Goal: Contribute content: Contribute content

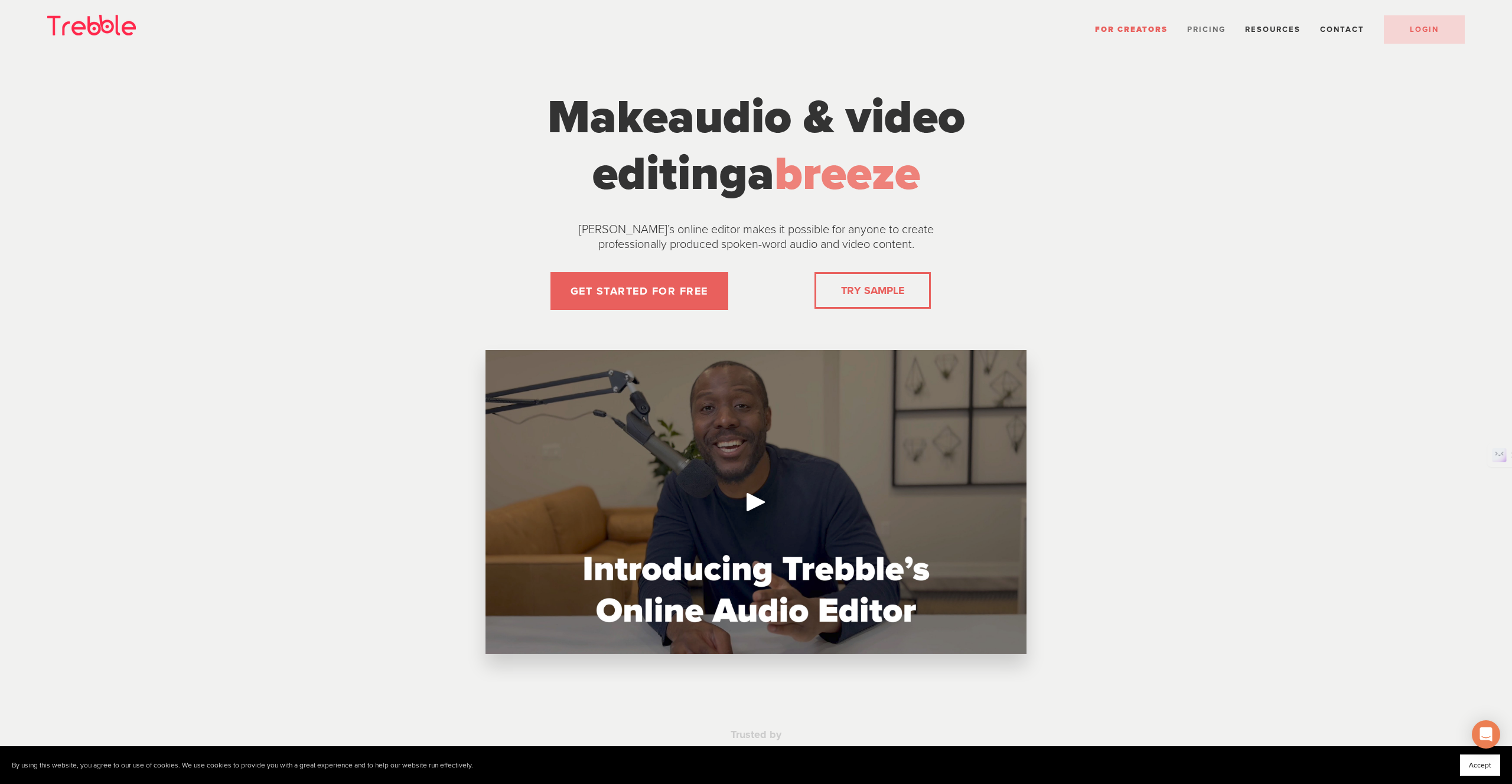
click at [1208, 31] on span "Pricing" at bounding box center [1206, 30] width 38 height 10
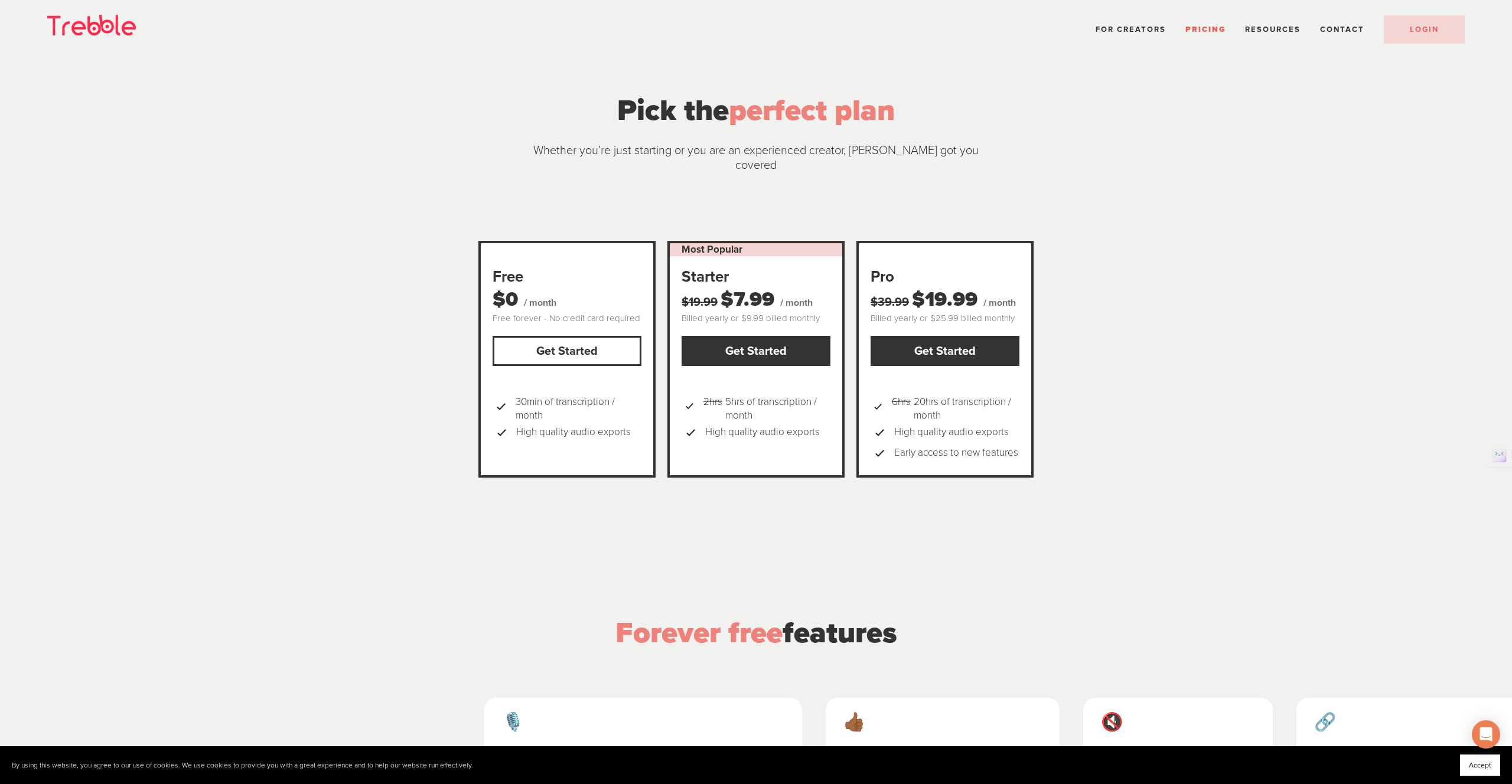
click at [611, 342] on link "Get Started" at bounding box center [566, 351] width 149 height 30
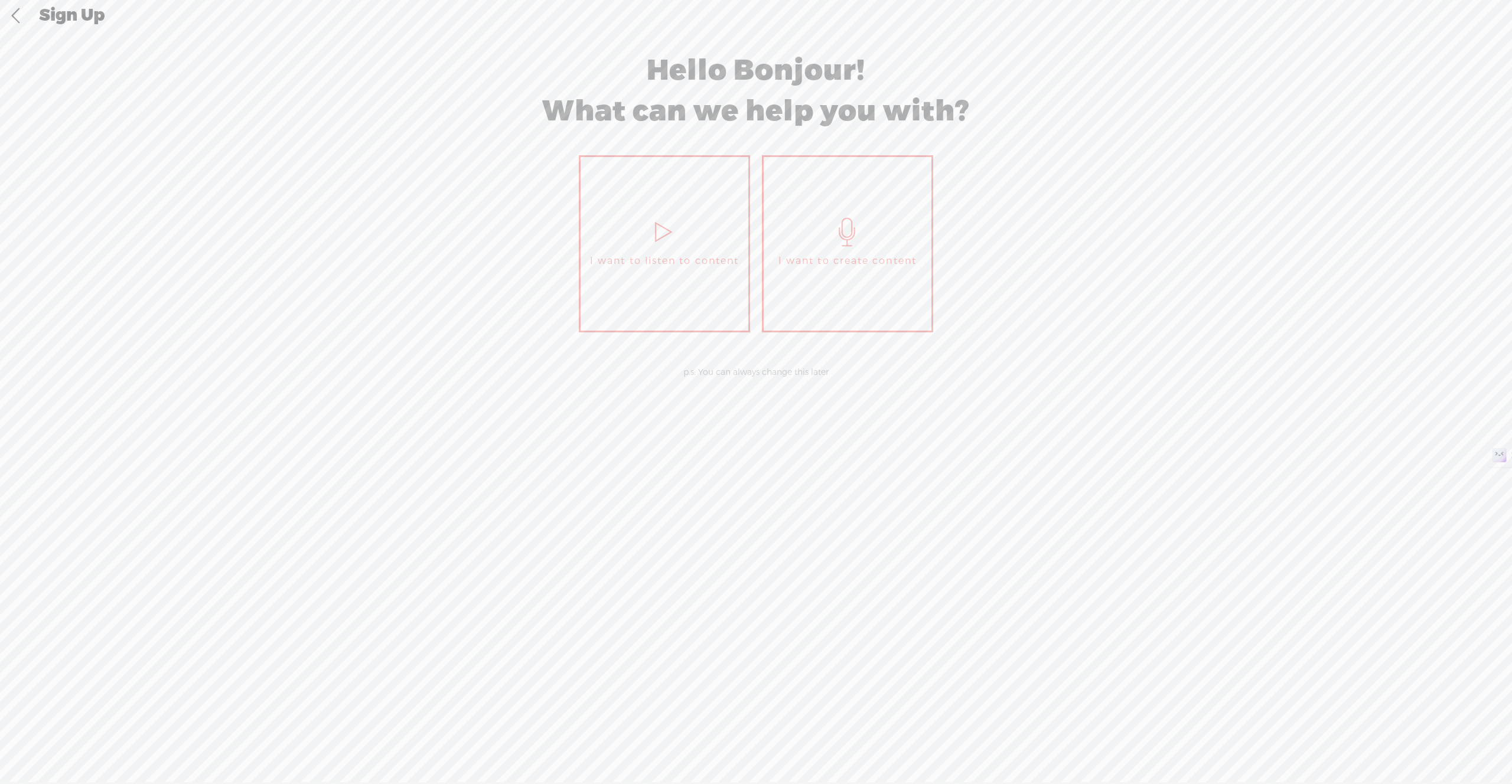
click at [698, 228] on link "I want to listen to content" at bounding box center [664, 244] width 172 height 177
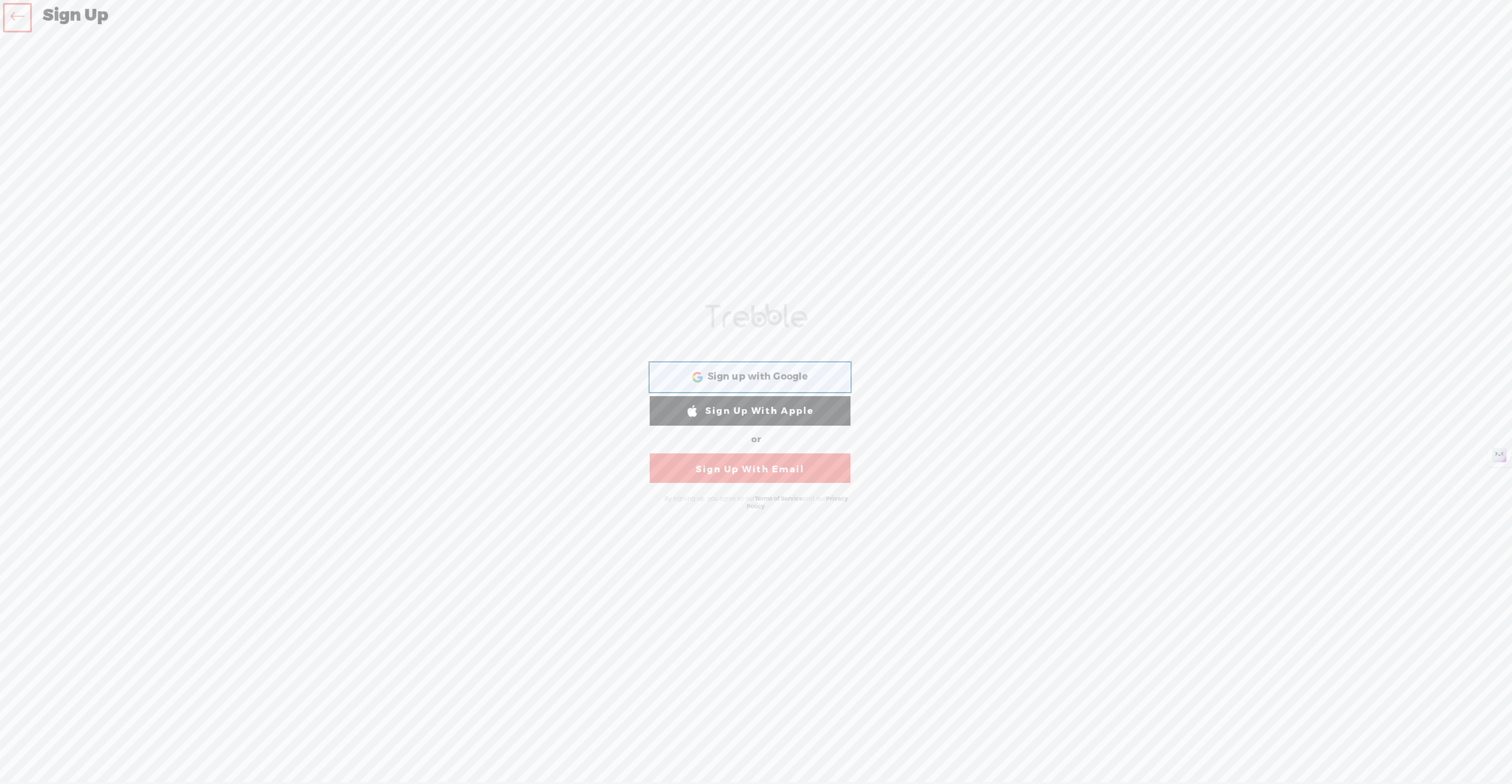
click at [778, 382] on span "Sign up with Google" at bounding box center [758, 377] width 101 height 12
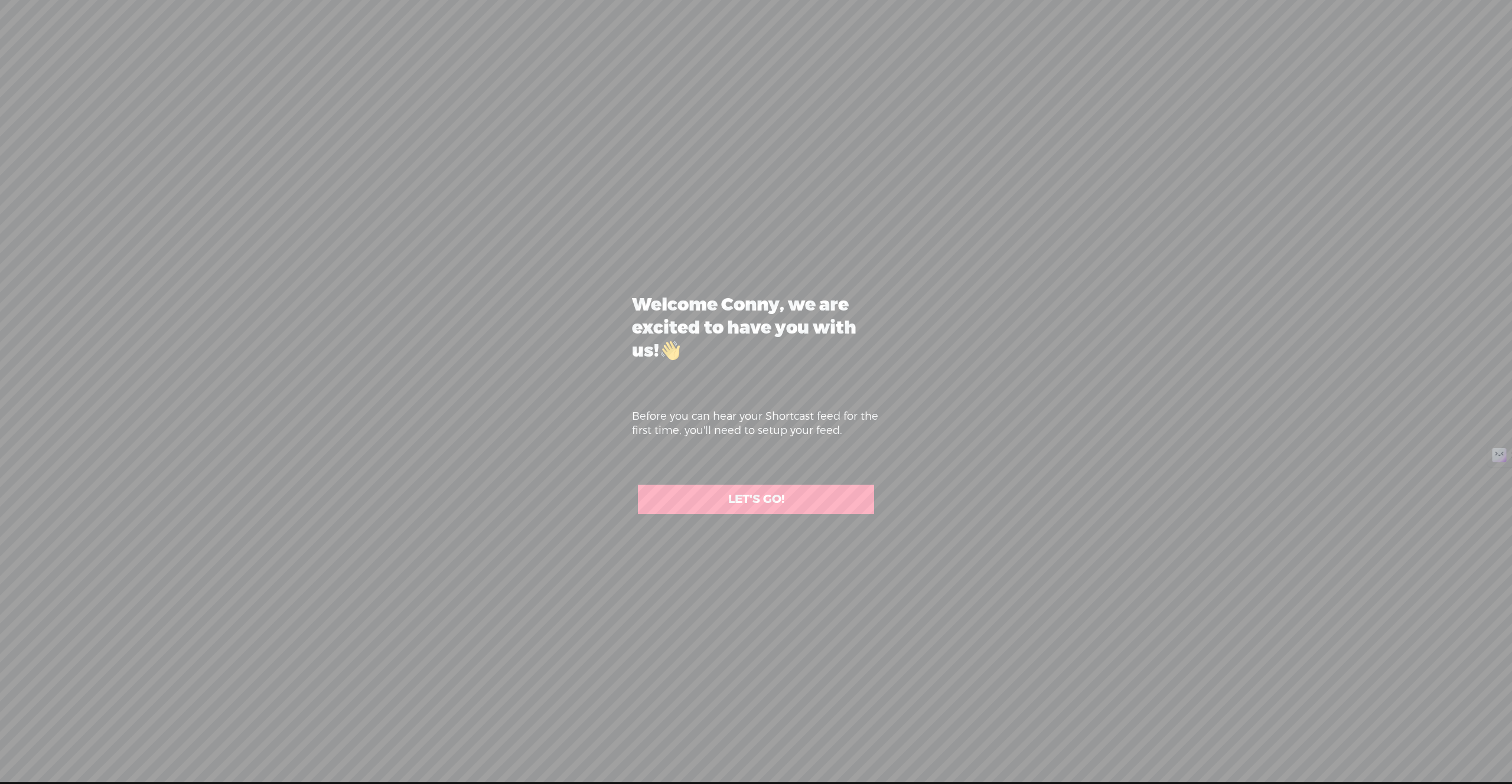
click at [820, 505] on link "LET'S GO!" at bounding box center [756, 499] width 236 height 30
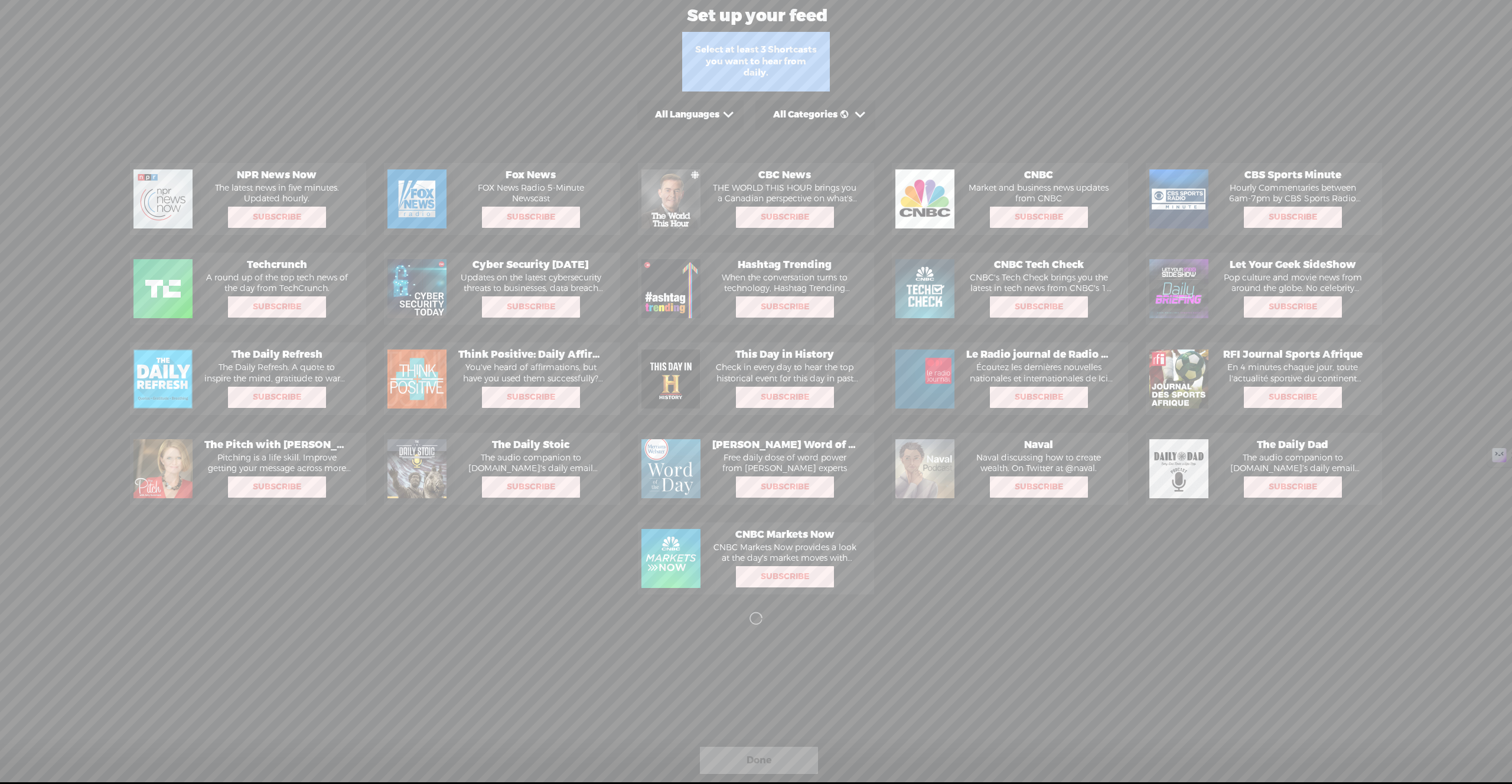
scroll to position [16, 0]
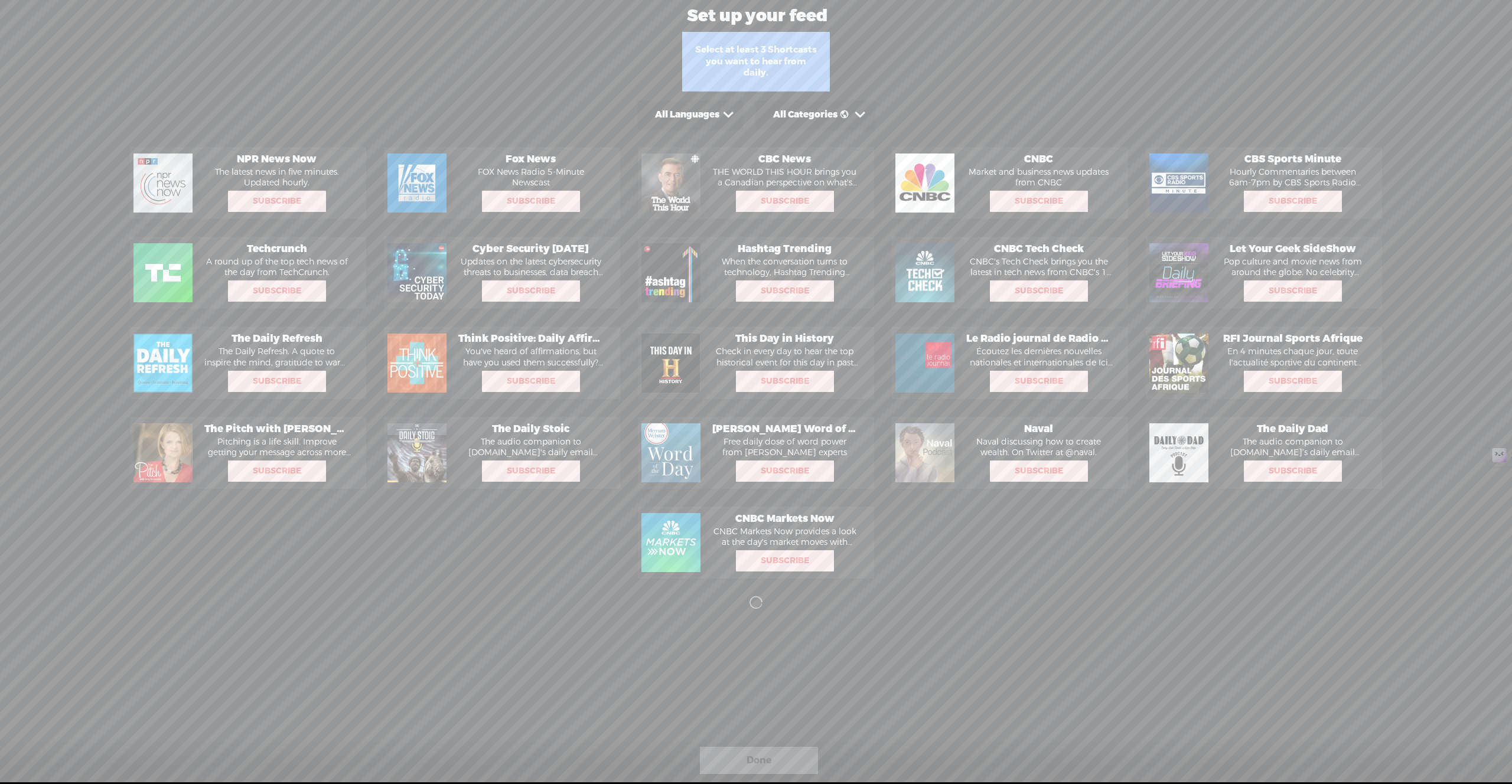
click at [846, 636] on div at bounding box center [756, 661] width 1494 height 88
click at [820, 651] on div at bounding box center [756, 661] width 1494 height 88
click at [758, 645] on div at bounding box center [756, 661] width 1494 height 88
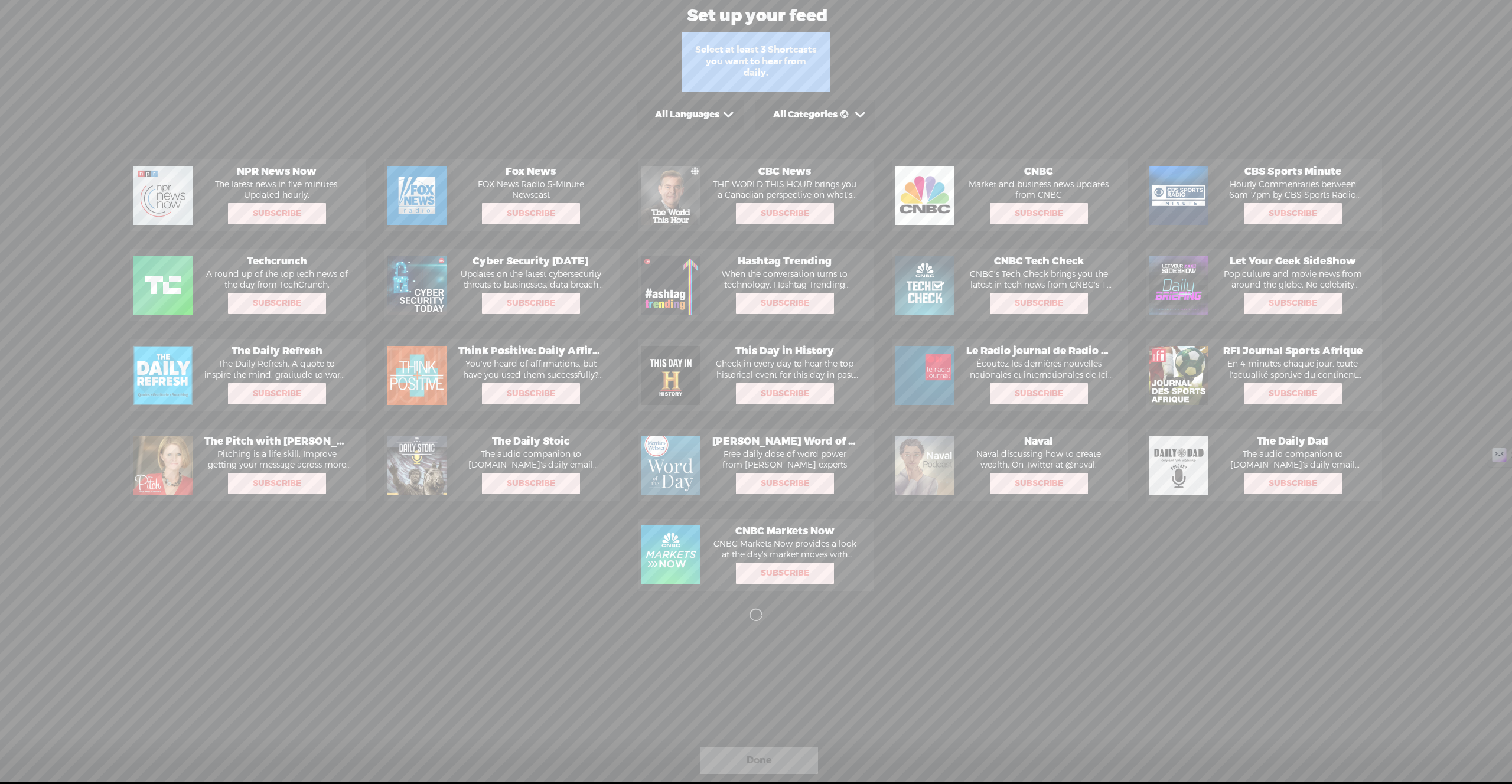
scroll to position [0, 0]
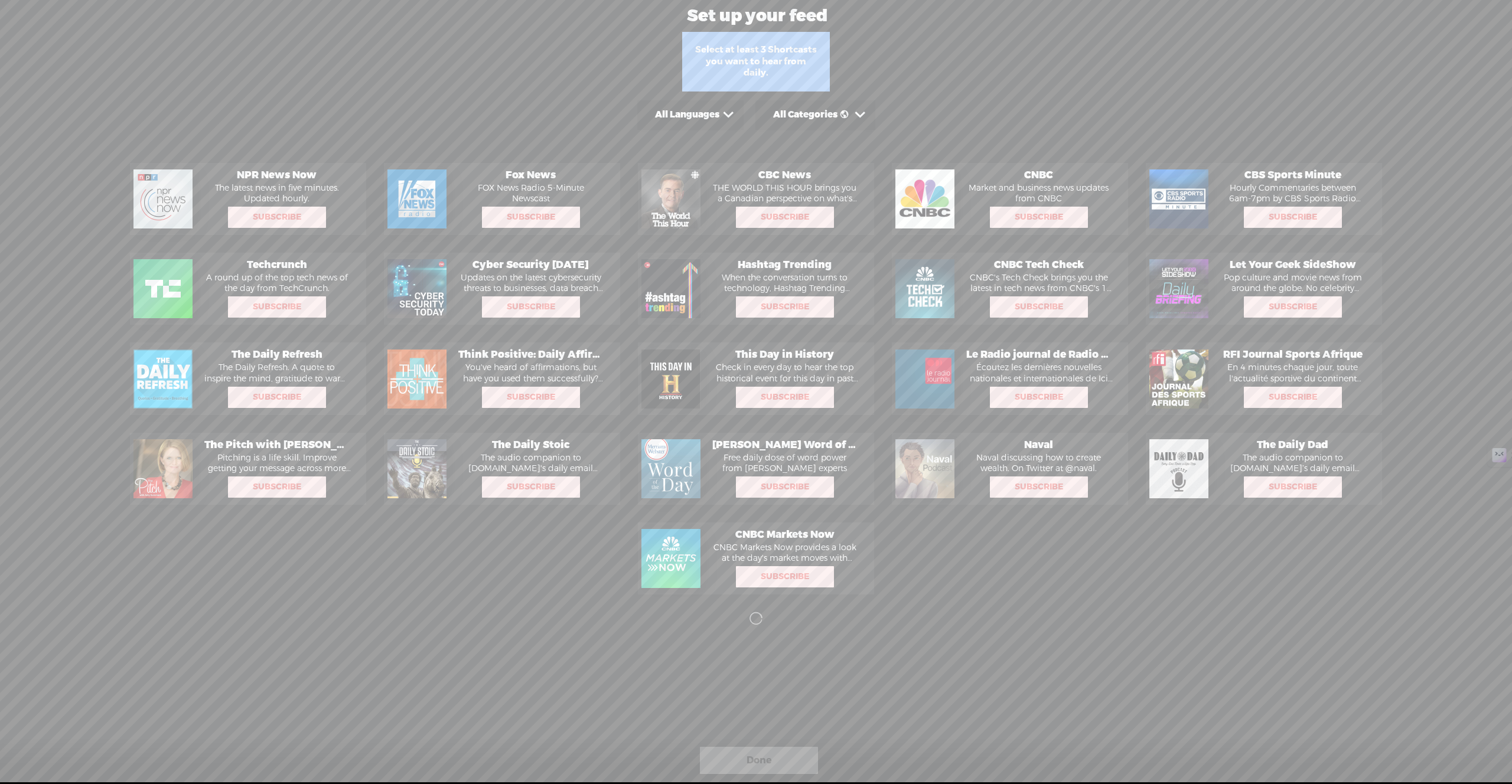
click at [717, 121] on div "All Languages" at bounding box center [687, 115] width 64 height 12
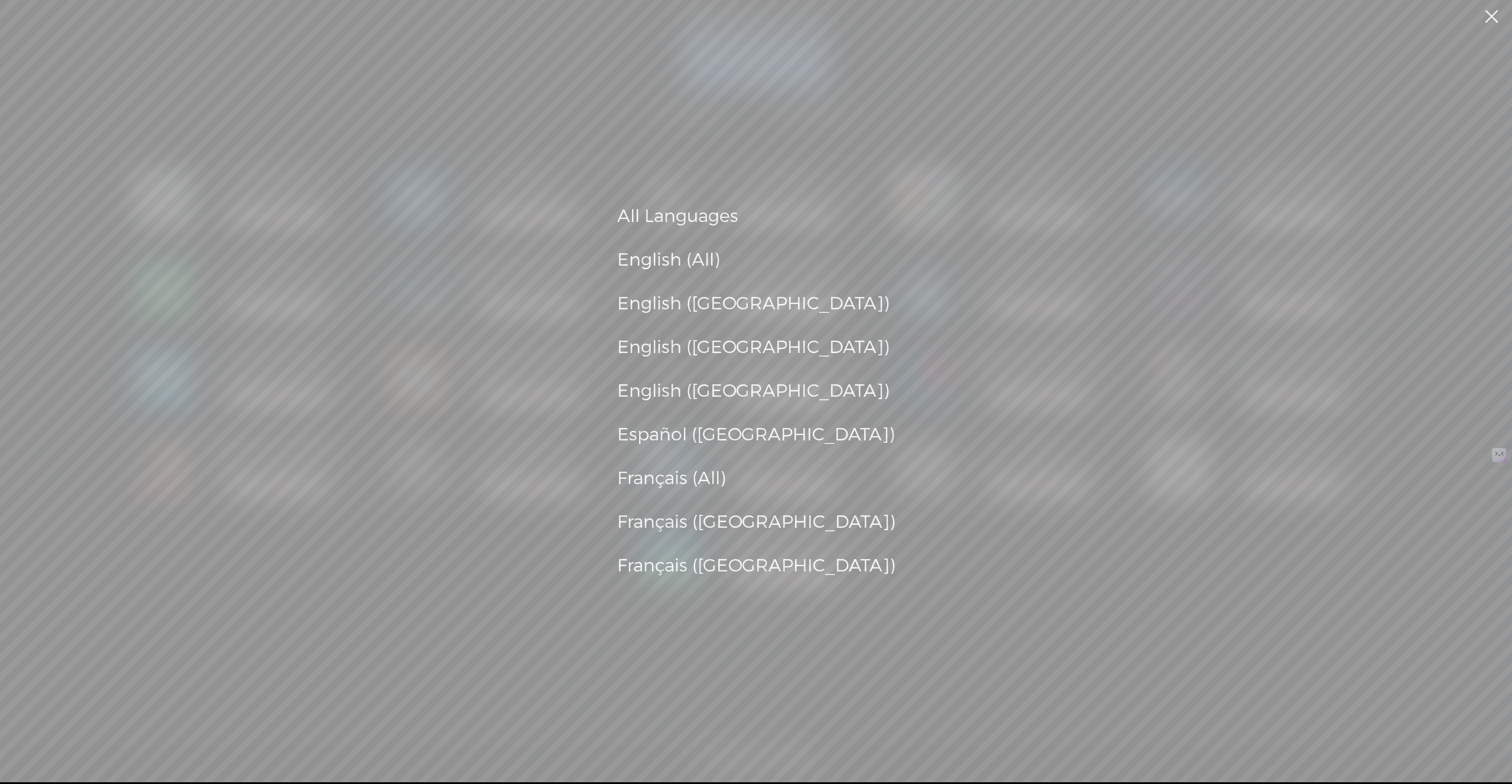
click at [963, 124] on div "All Languages English (All) English ([GEOGRAPHIC_DATA]) English ([GEOGRAPHIC_DA…" at bounding box center [756, 391] width 1512 height 782
click at [1492, 21] on link at bounding box center [1491, 16] width 30 height 33
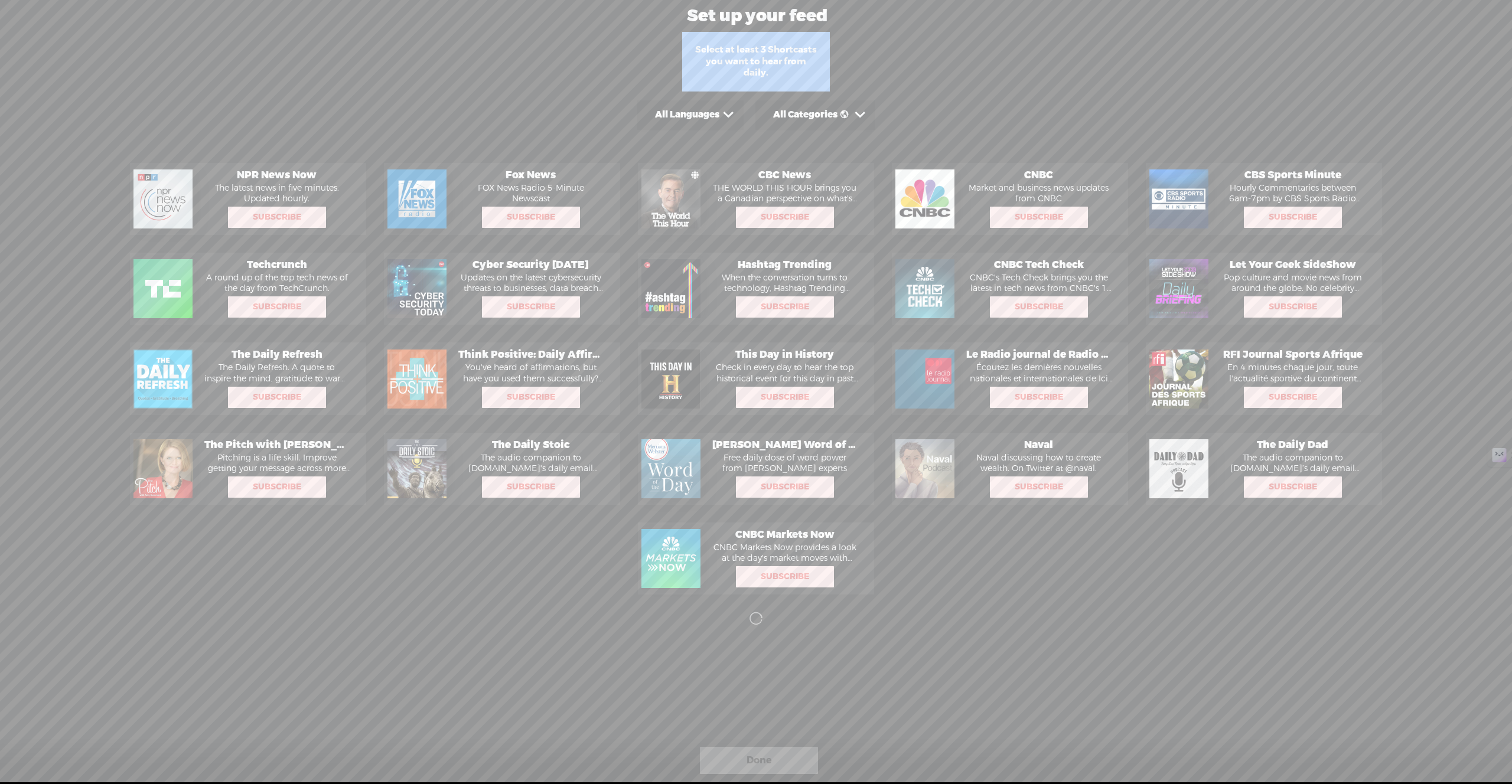
click at [720, 116] on div "All Categories" at bounding box center [687, 115] width 64 height 12
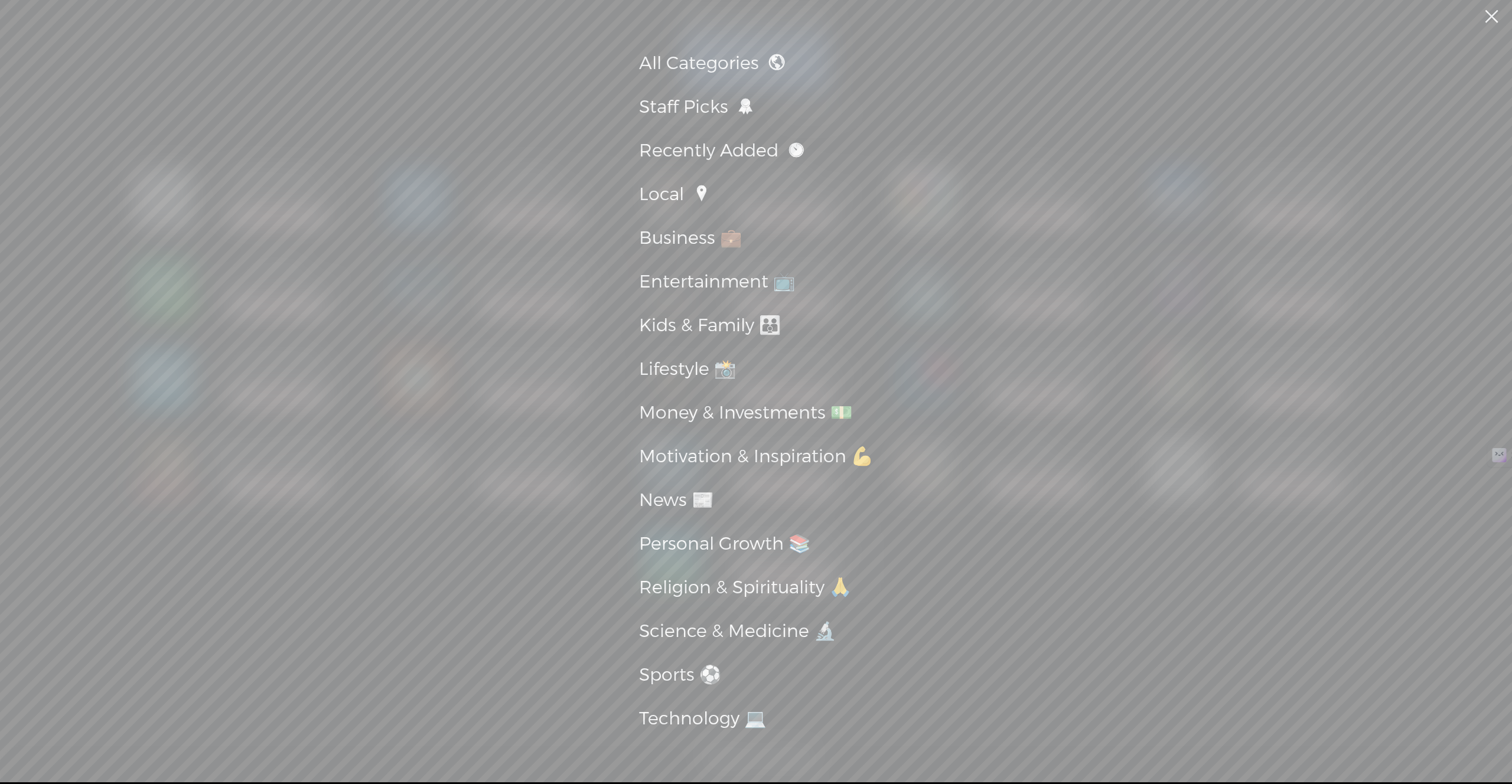
click at [1062, 107] on div "All Categories Staff Picks Recently Added Local Business 💼 Entertainment 📺 Kids…" at bounding box center [756, 391] width 1512 height 782
click at [1486, 15] on link at bounding box center [1491, 16] width 30 height 33
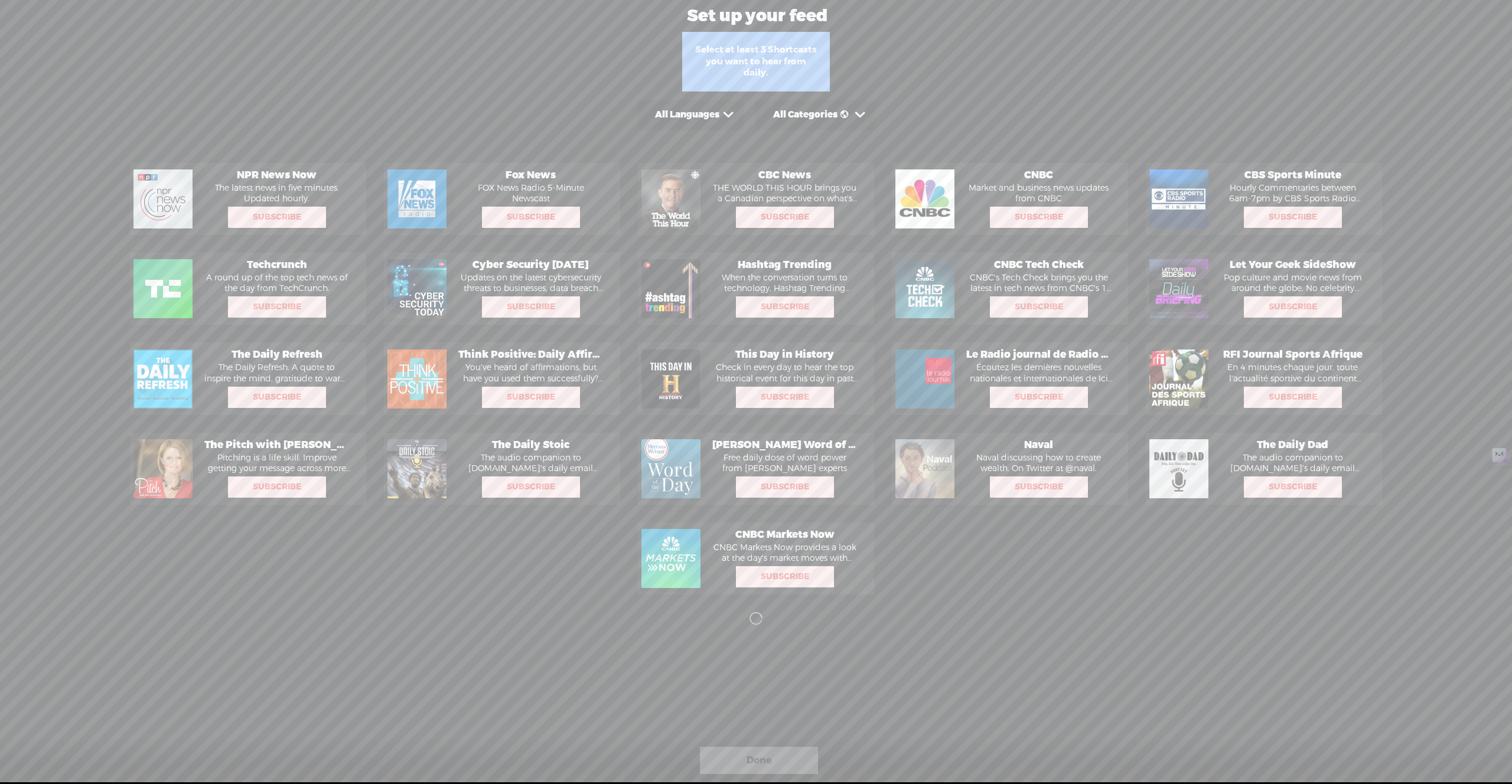
click at [846, 124] on div "All Categories" at bounding box center [815, 115] width 120 height 30
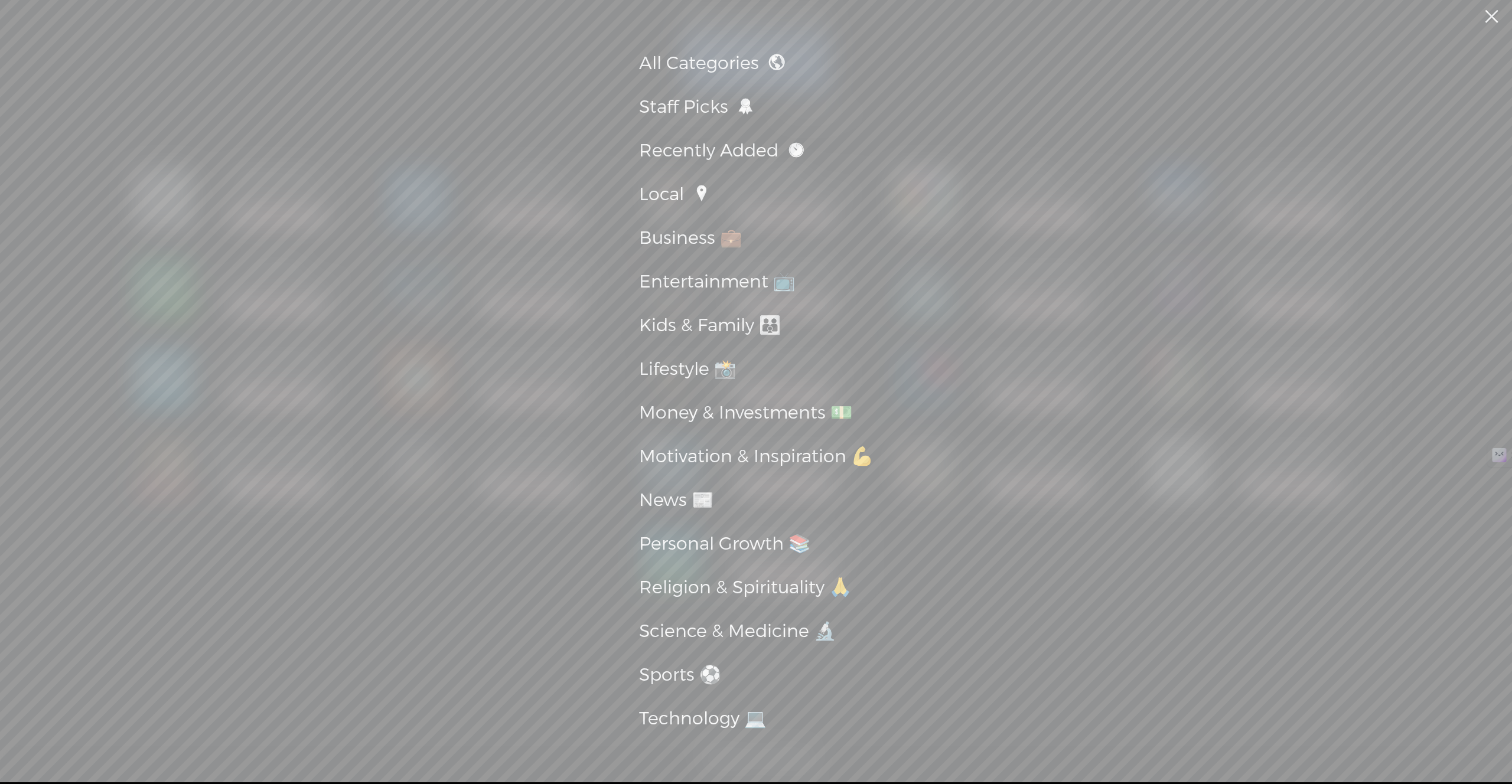
click at [938, 75] on div "All Categories Staff Picks Recently Added Local Business 💼 Entertainment 📺 Kids…" at bounding box center [756, 391] width 1512 height 782
click at [463, 172] on div "All Categories Staff Picks Recently Added Local Business 💼 Entertainment 📺 Kids…" at bounding box center [756, 391] width 1512 height 782
click at [1499, 18] on link at bounding box center [1491, 16] width 30 height 33
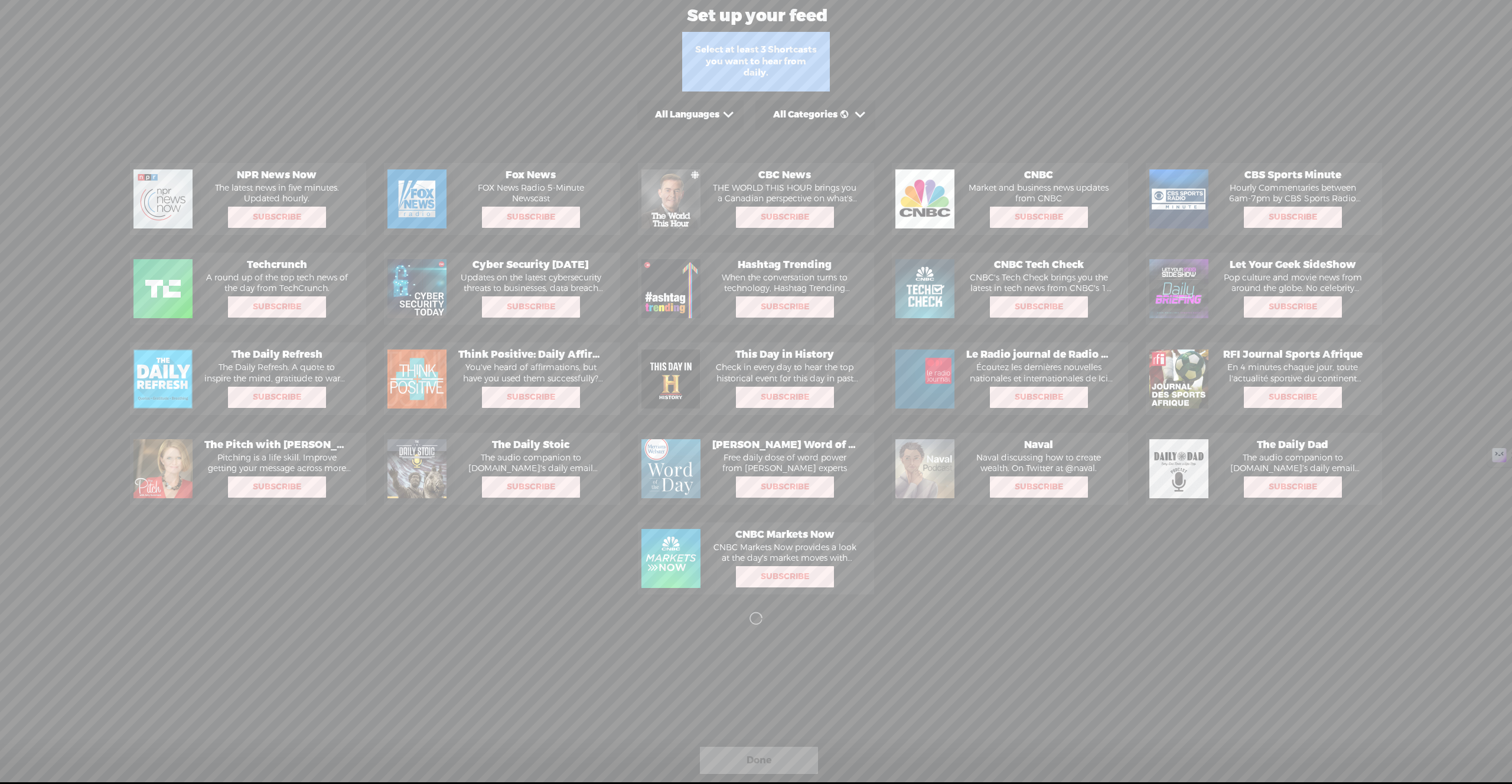
click at [685, 116] on div "All Languages" at bounding box center [687, 115] width 64 height 12
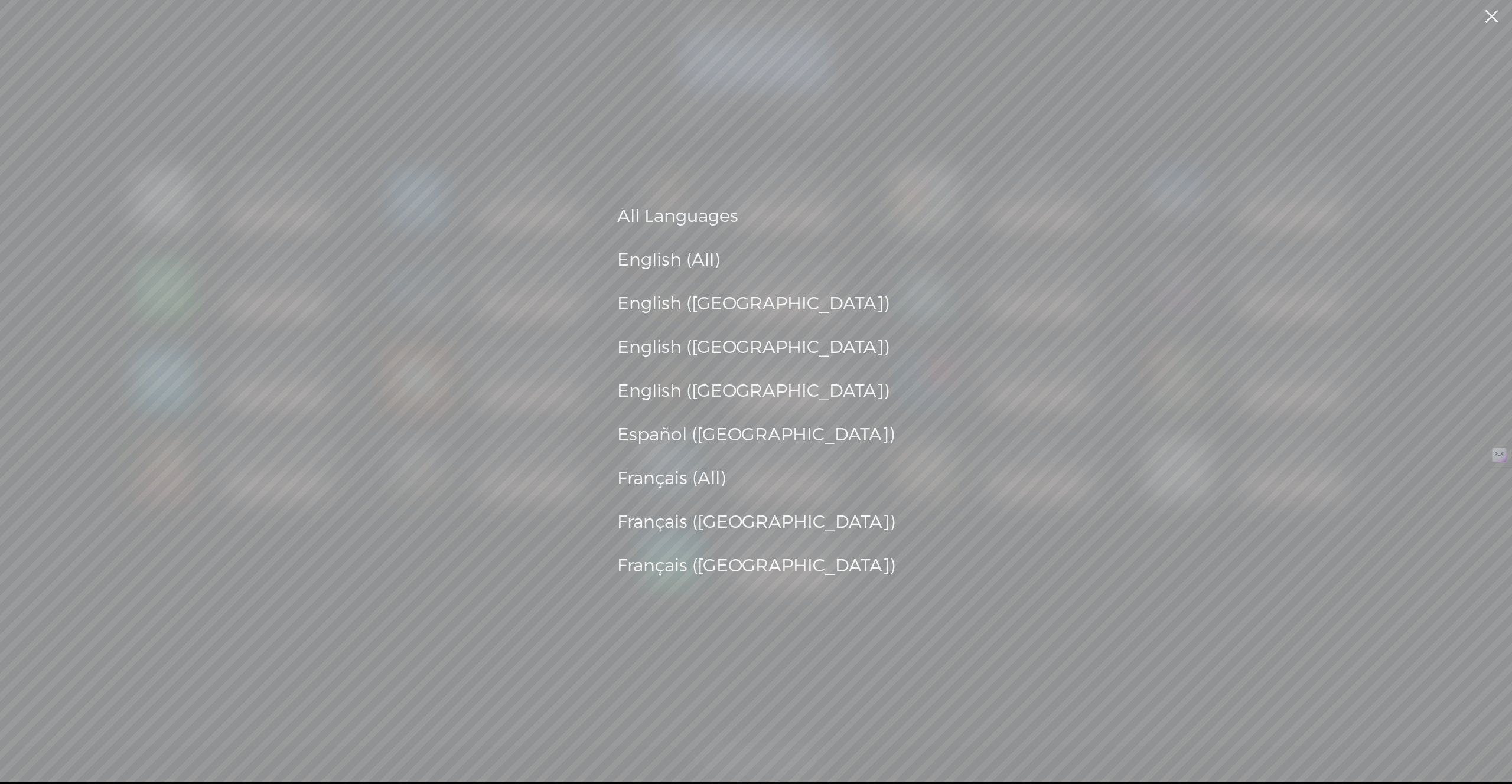
click at [993, 114] on div "All Languages English (All) English ([GEOGRAPHIC_DATA]) English ([GEOGRAPHIC_DA…" at bounding box center [756, 391] width 1512 height 782
click at [1493, 22] on link at bounding box center [1491, 16] width 30 height 33
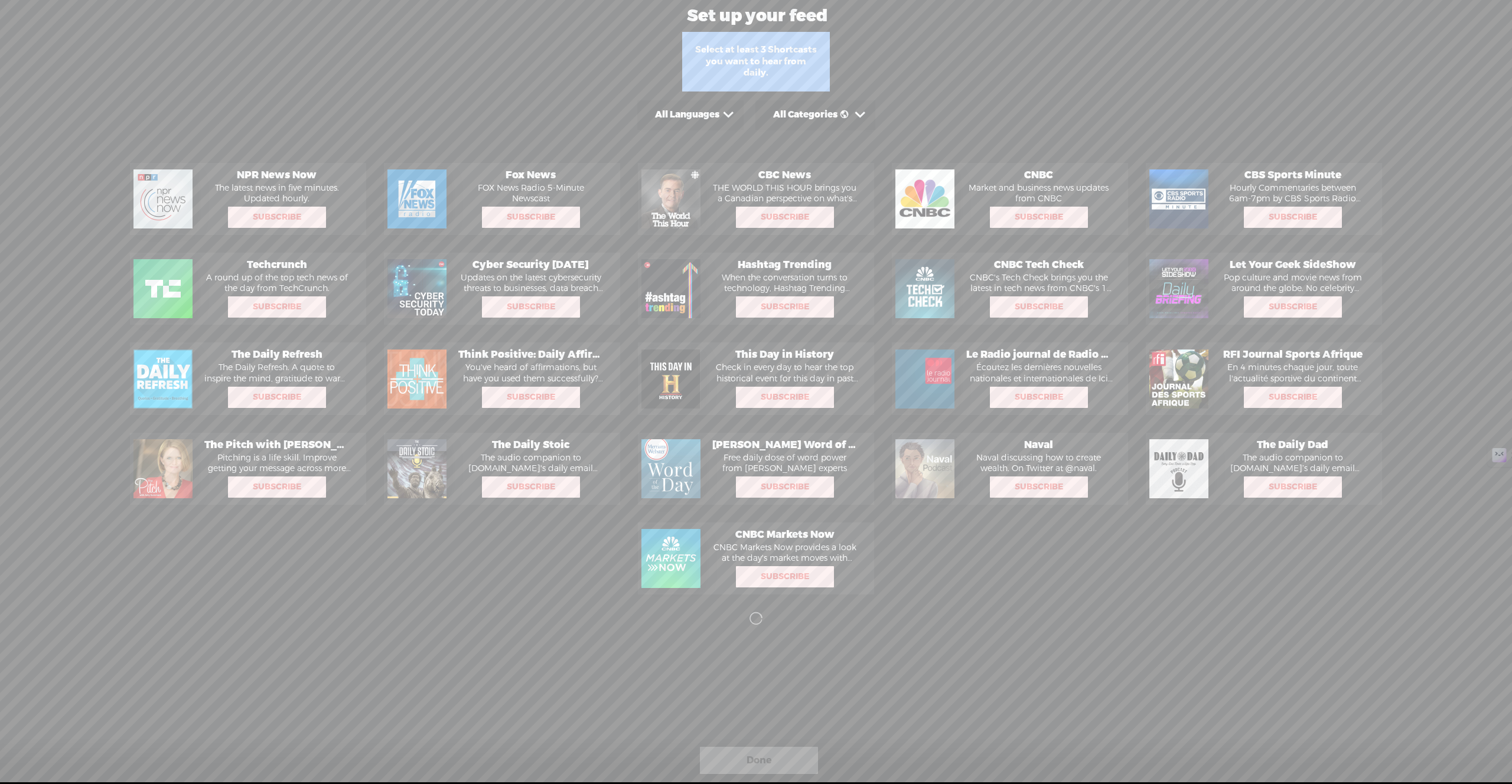
click at [309, 284] on p "A round up of the top tech news of the day from TechCrunch." at bounding box center [276, 283] width 156 height 21
click at [287, 311] on span "Subscribe" at bounding box center [277, 307] width 96 height 19
click at [809, 220] on span "Subscribe" at bounding box center [785, 217] width 96 height 19
click at [1065, 303] on span "Subscribe" at bounding box center [1039, 307] width 96 height 19
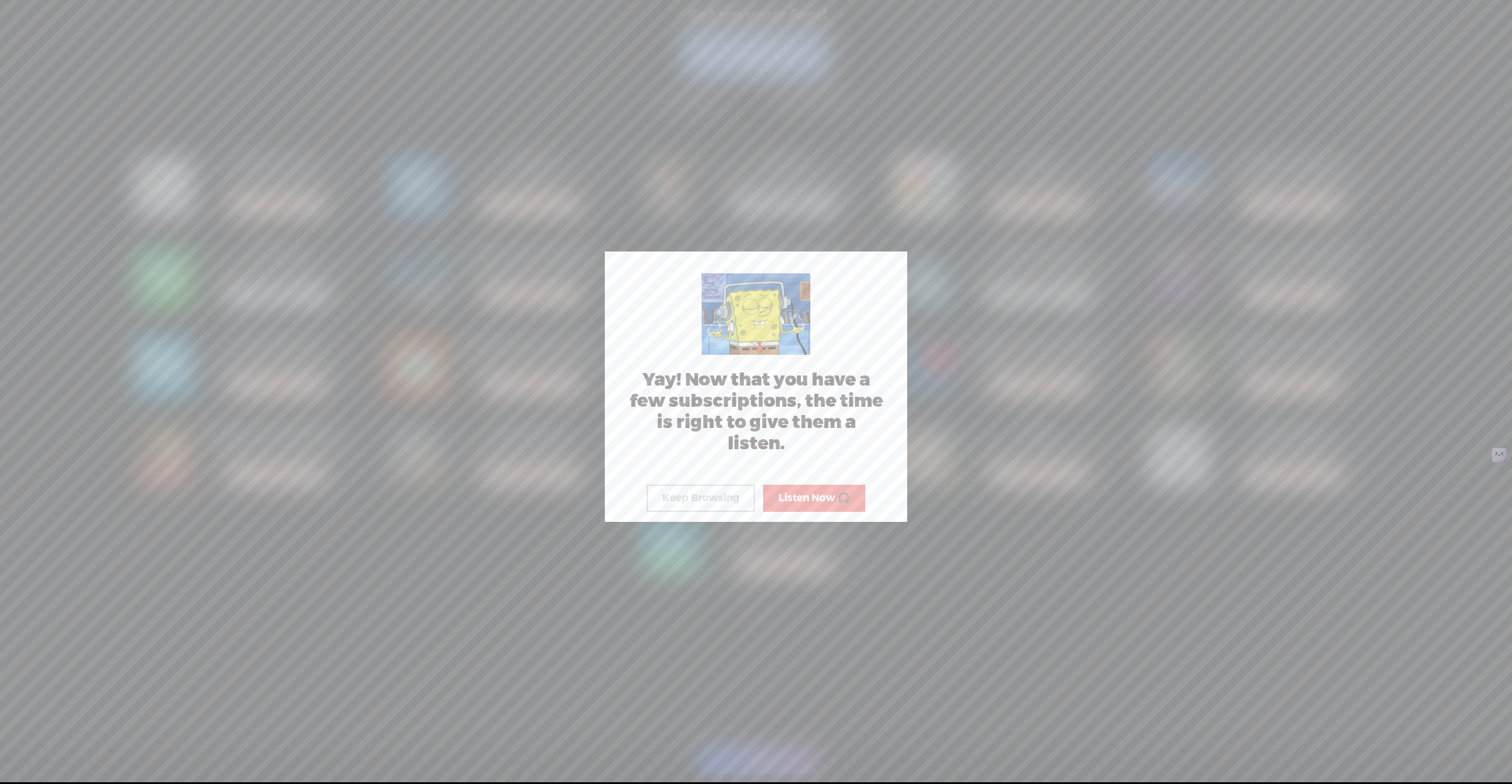
click at [889, 377] on h2 "Yay! Now that you have a few subscriptions, the time is right to give them a li…" at bounding box center [756, 412] width 283 height 85
click at [1084, 437] on div at bounding box center [756, 391] width 1512 height 782
click at [694, 500] on button "Keep Browsing" at bounding box center [701, 498] width 108 height 27
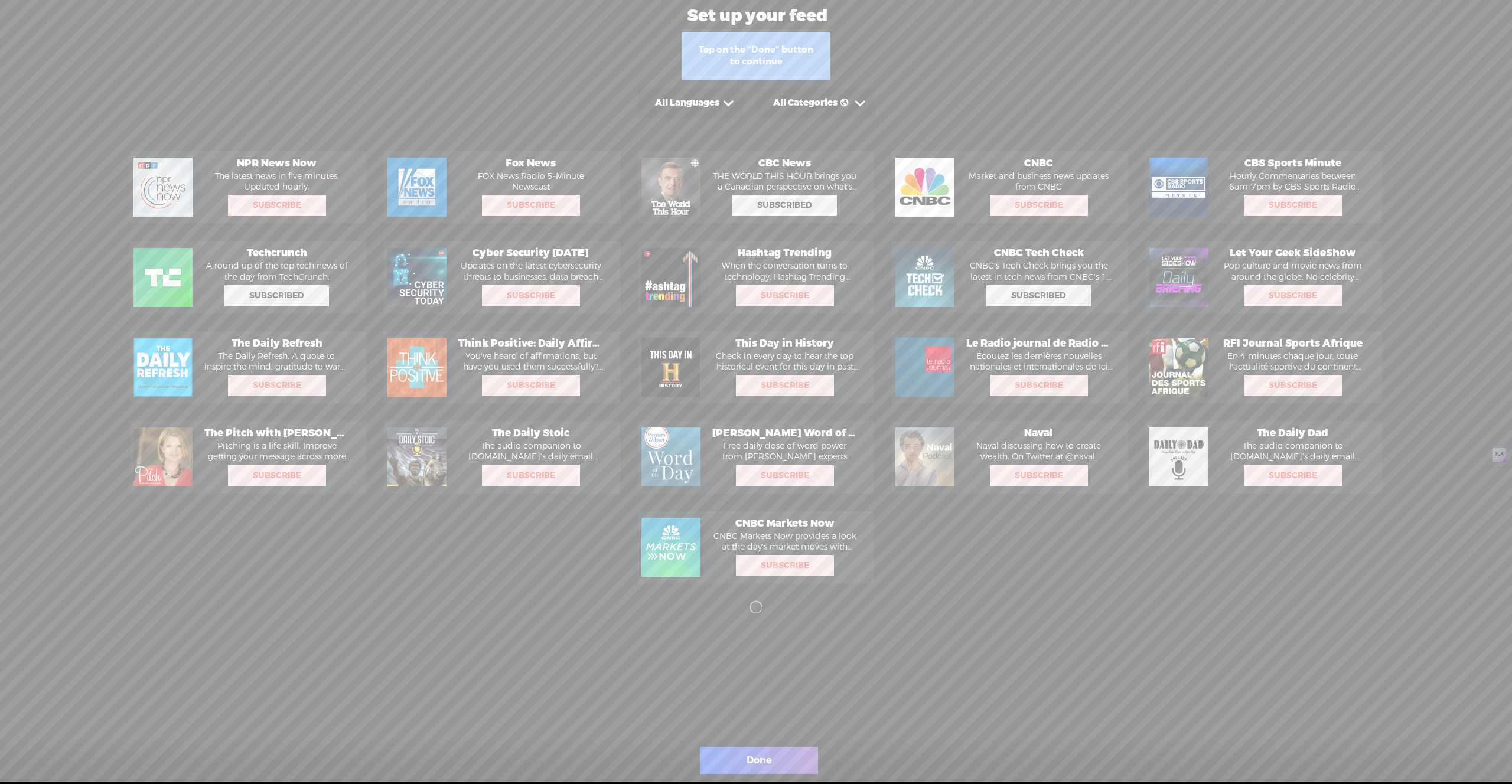
click at [741, 769] on div "Done" at bounding box center [758, 760] width 118 height 27
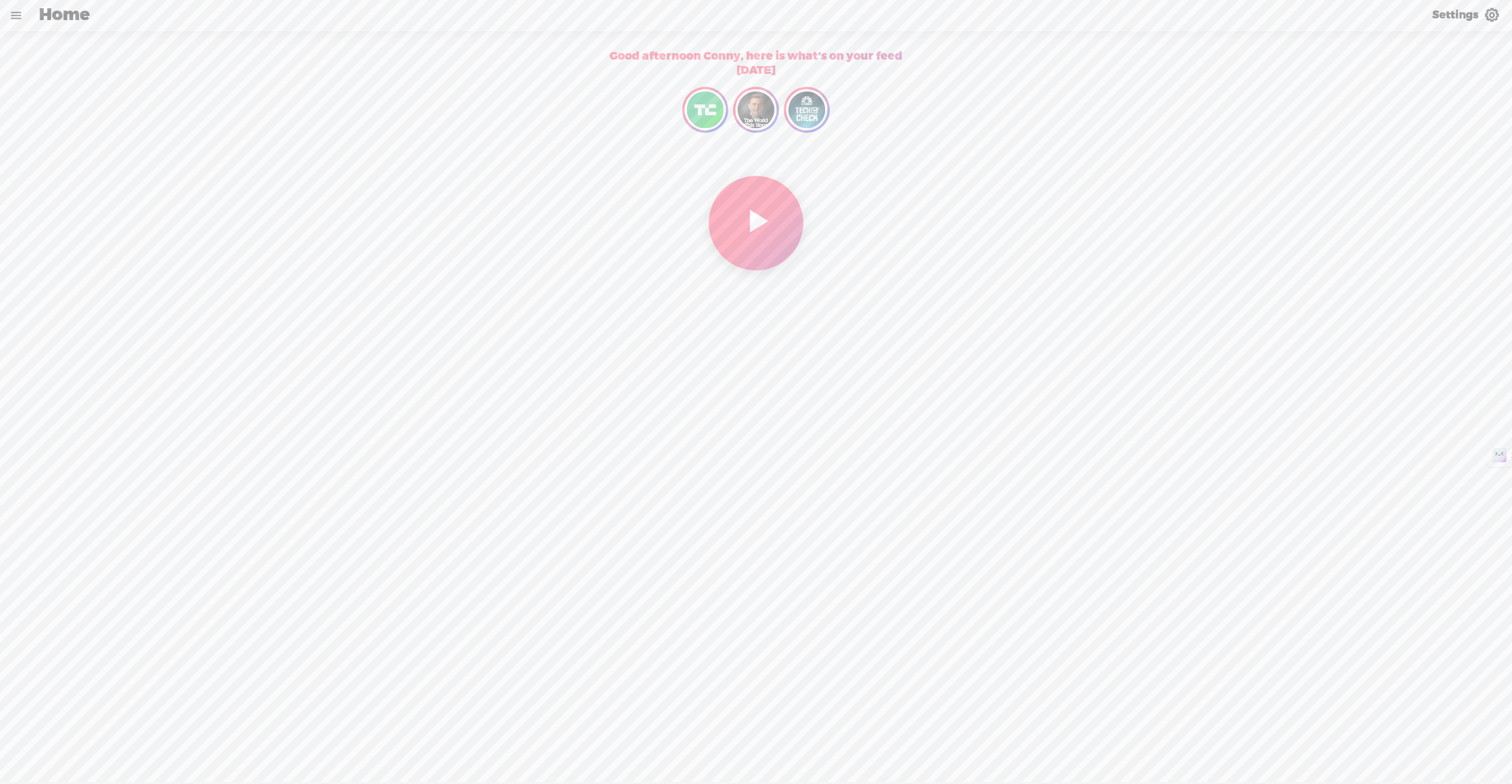
click at [267, 120] on div "Good afternoon Conny, here is what's on your feed [DATE] New content from Techc…" at bounding box center [756, 401] width 1511 height 722
click at [12, 16] on link at bounding box center [16, 15] width 31 height 31
click at [69, 350] on div "HOME" at bounding box center [56, 347] width 30 height 10
click at [68, 399] on div "BROWSE" at bounding box center [62, 400] width 42 height 10
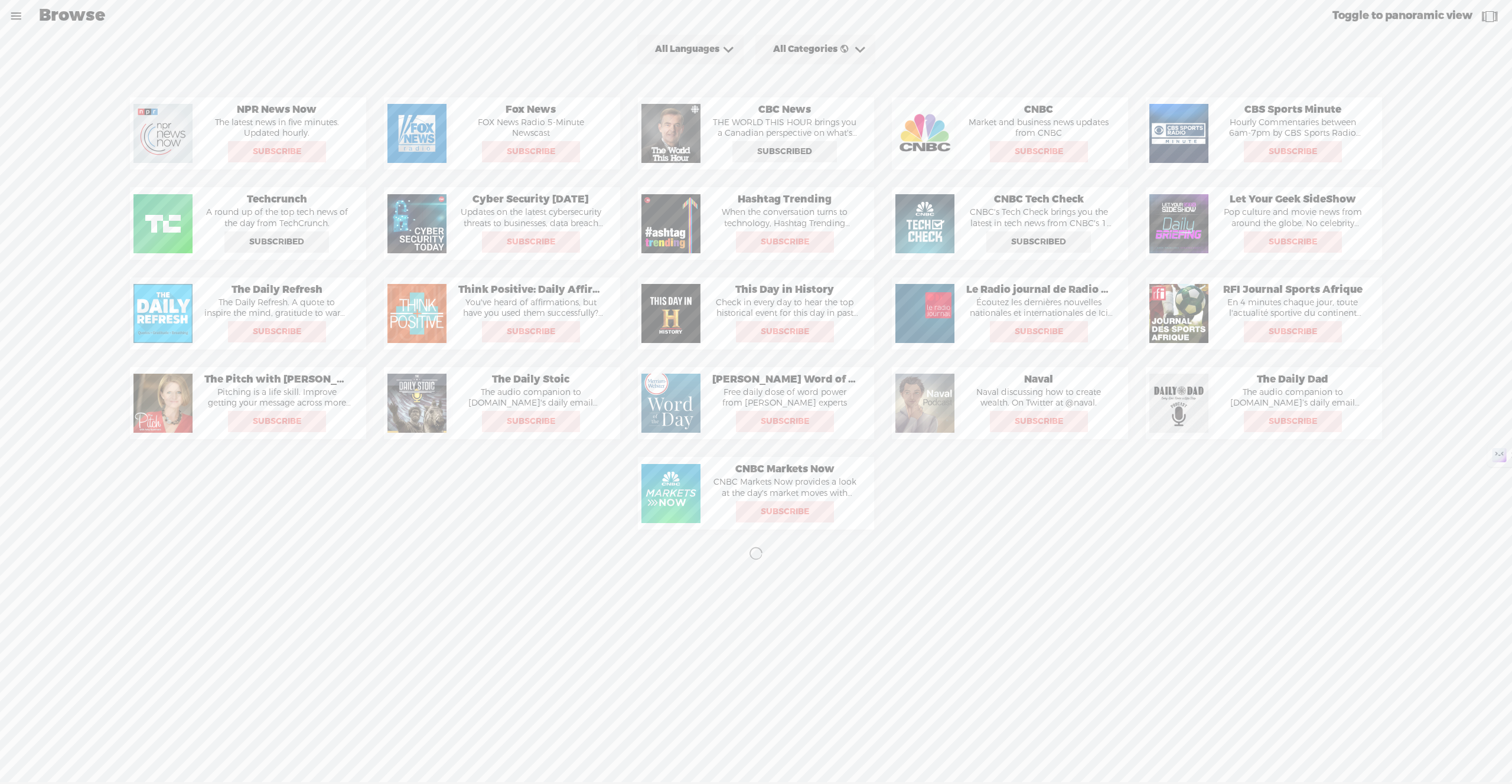
click at [15, 16] on link at bounding box center [16, 16] width 31 height 31
click at [80, 36] on div "g117855102199304669842" at bounding box center [89, 38] width 67 height 12
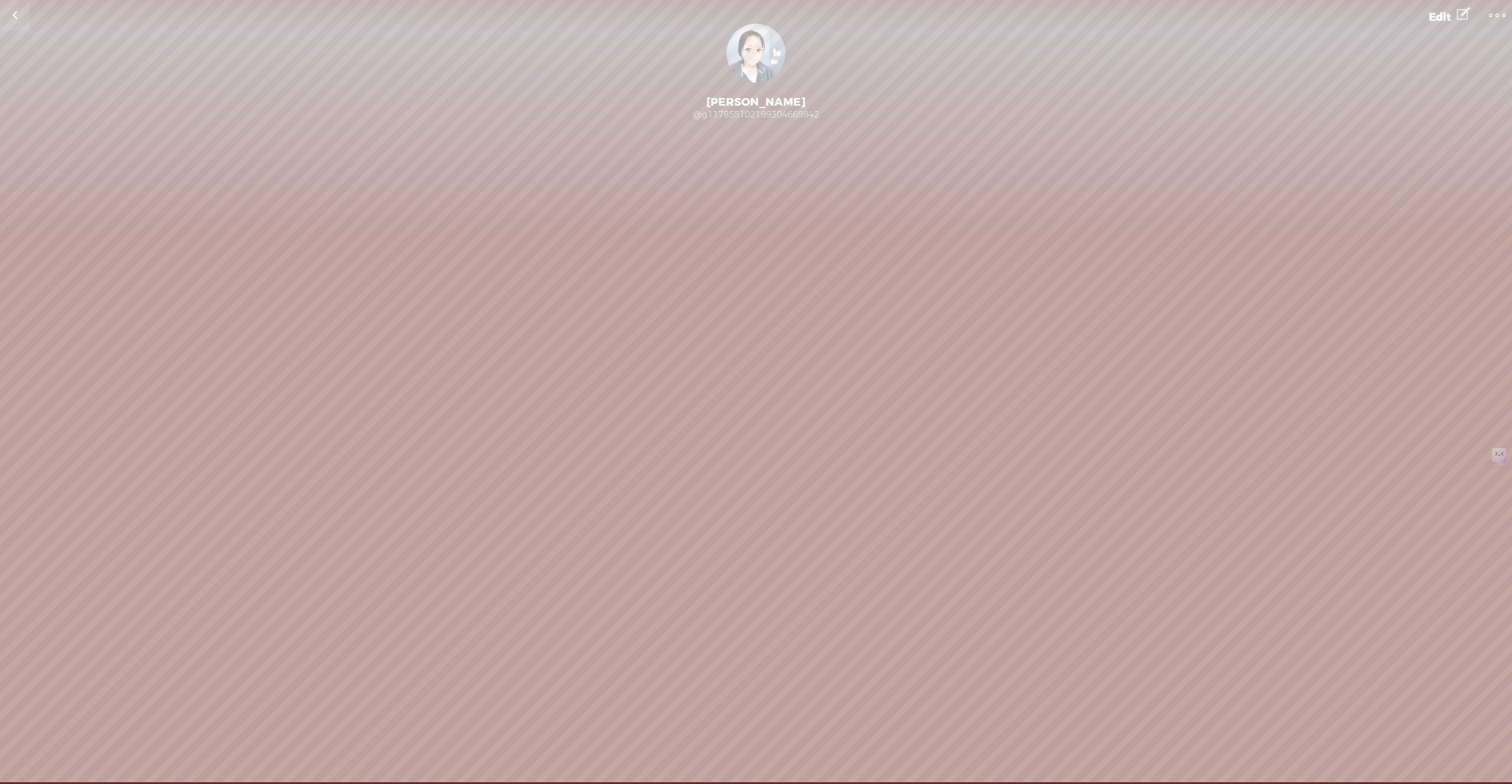
click at [1441, 16] on span "Edit" at bounding box center [1440, 17] width 22 height 14
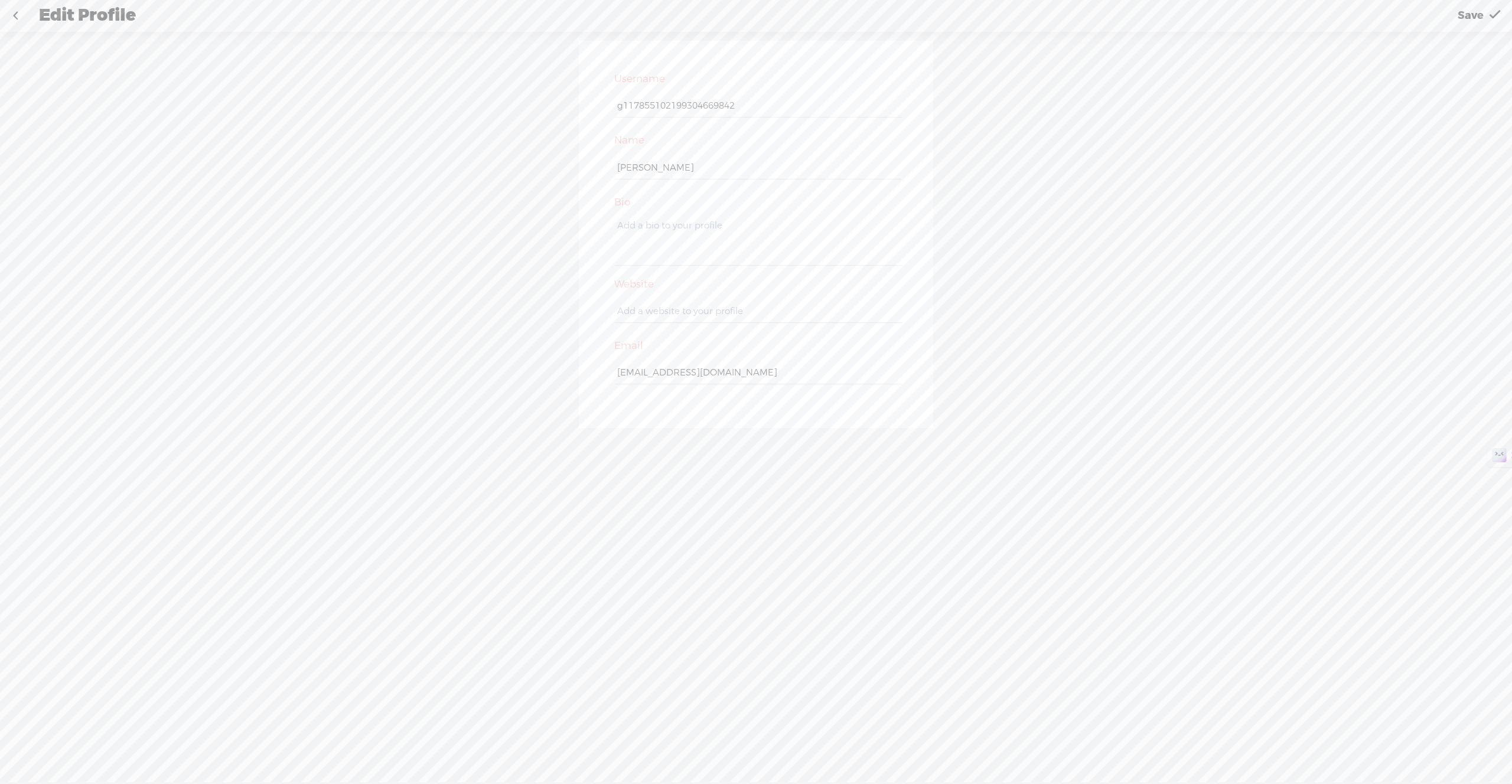
click at [15, 19] on link at bounding box center [15, 16] width 30 height 31
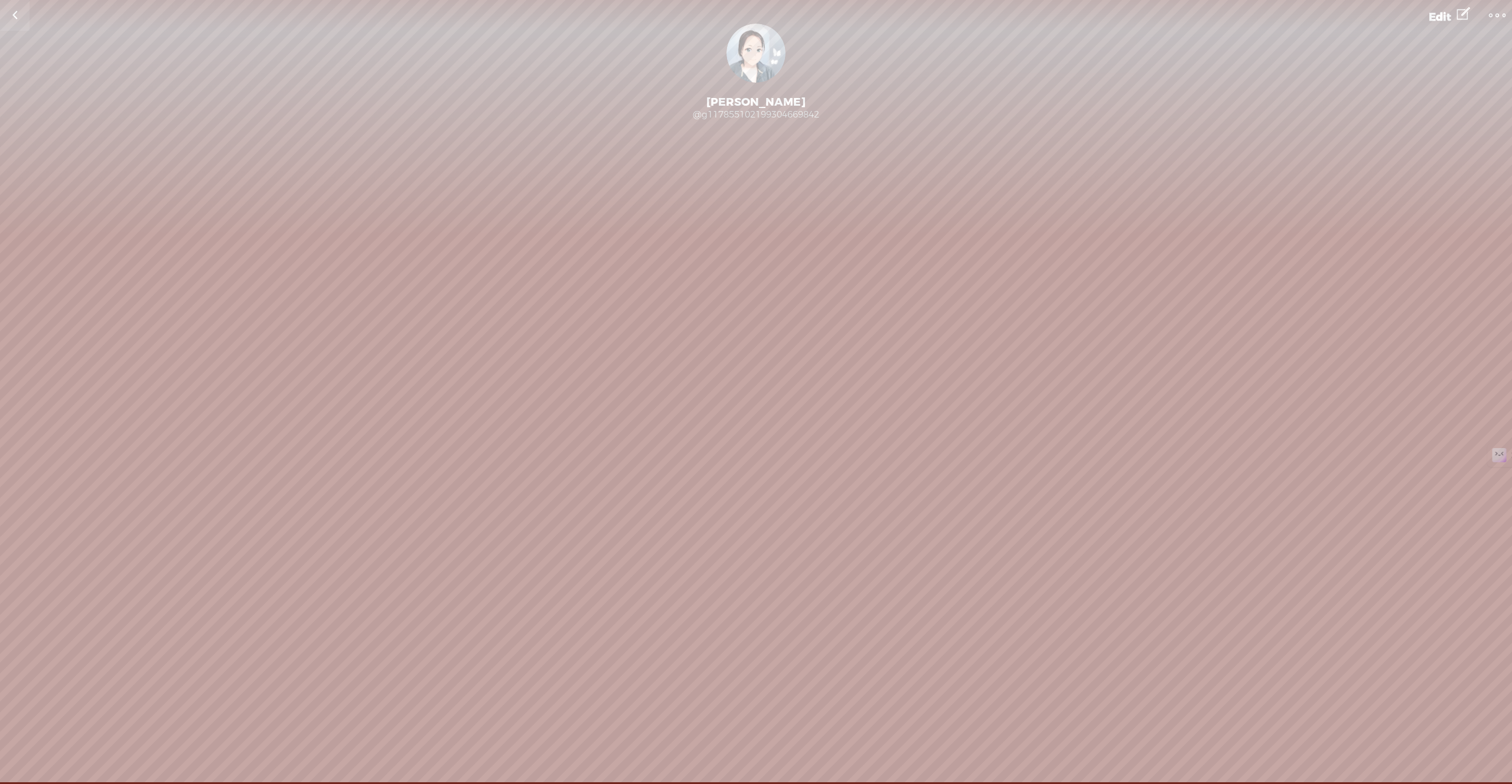
click at [18, 15] on link at bounding box center [15, 15] width 30 height 31
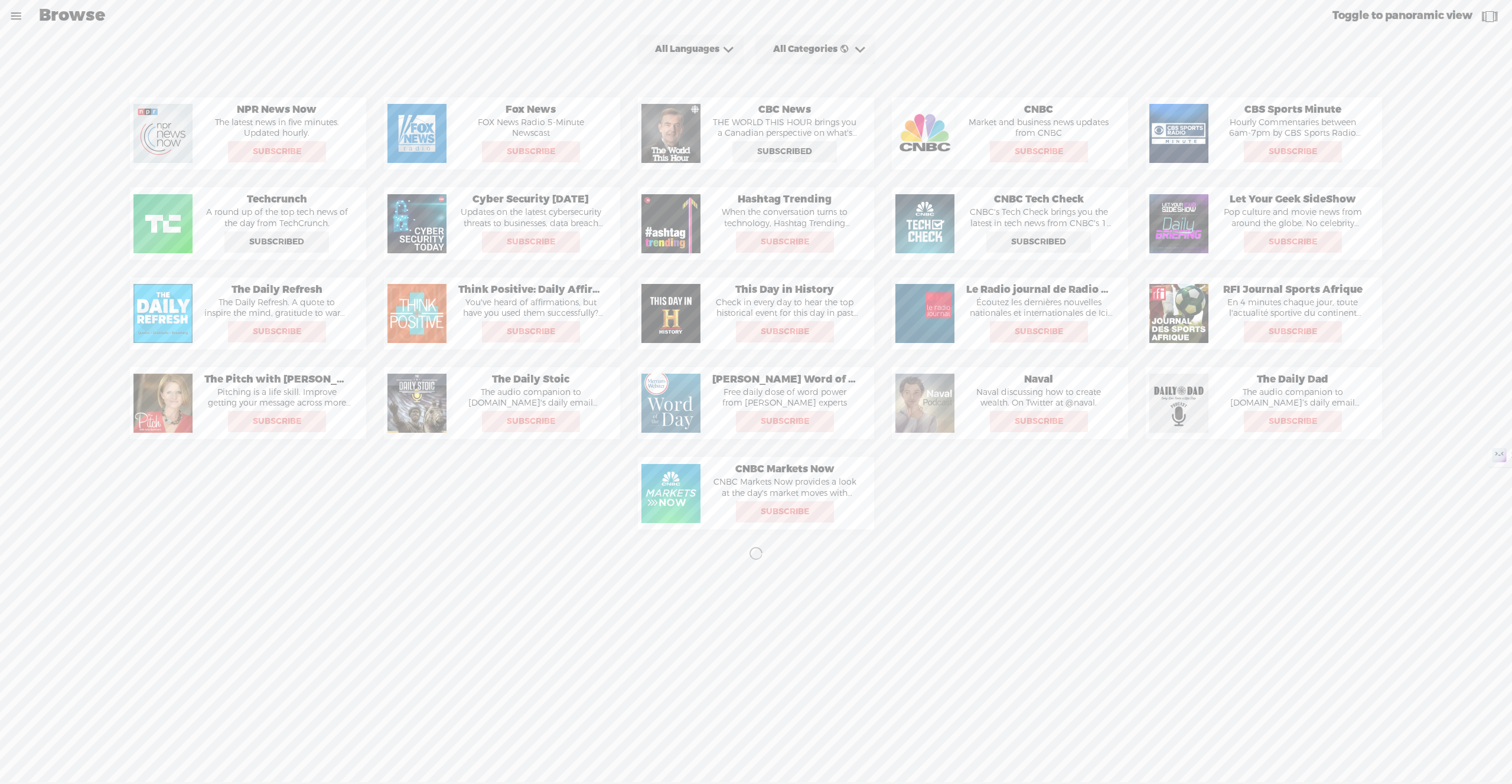
click at [1491, 21] on t at bounding box center [1489, 16] width 22 height 16
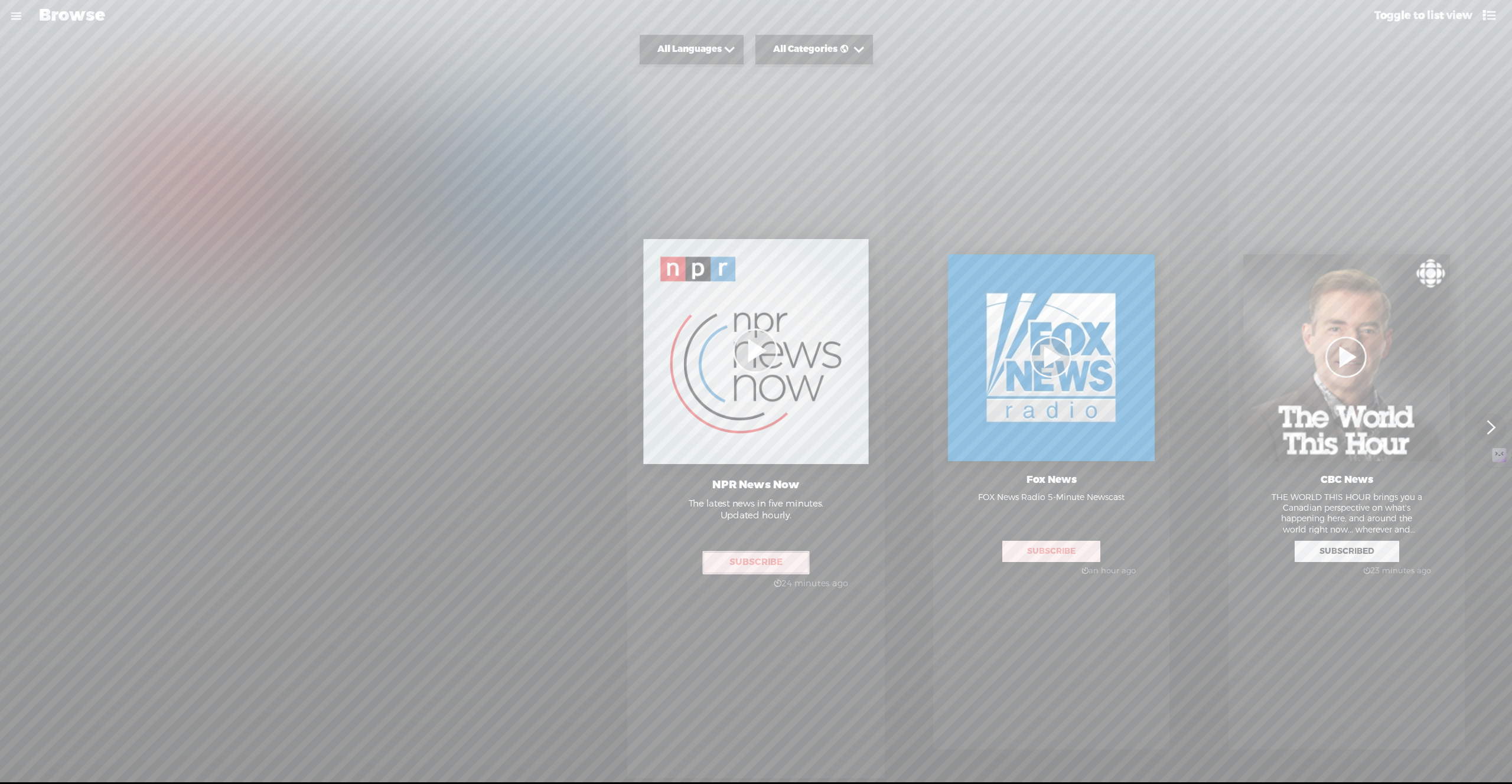
click at [1491, 21] on t at bounding box center [1489, 16] width 22 height 20
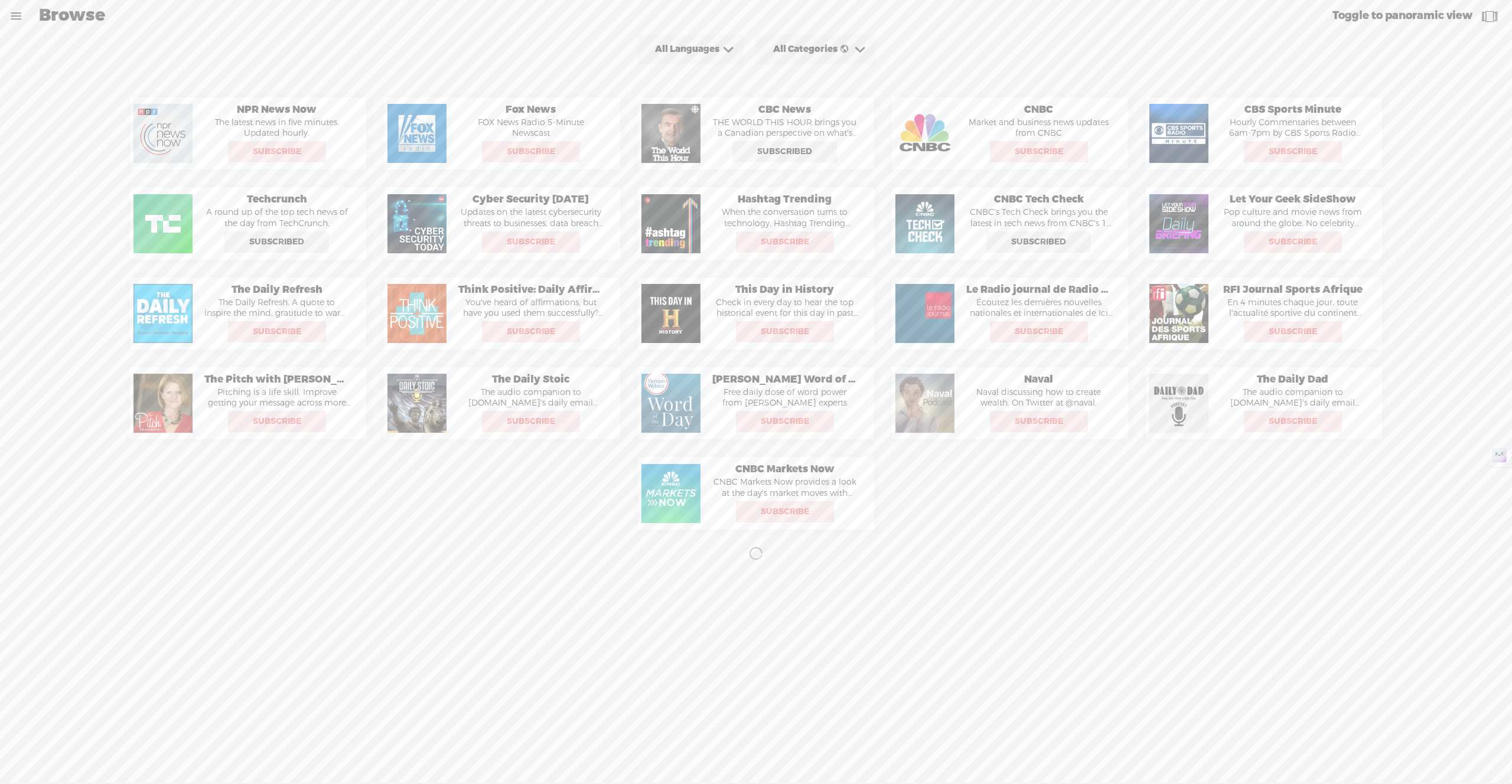
click at [738, 53] on span at bounding box center [729, 50] width 18 height 18
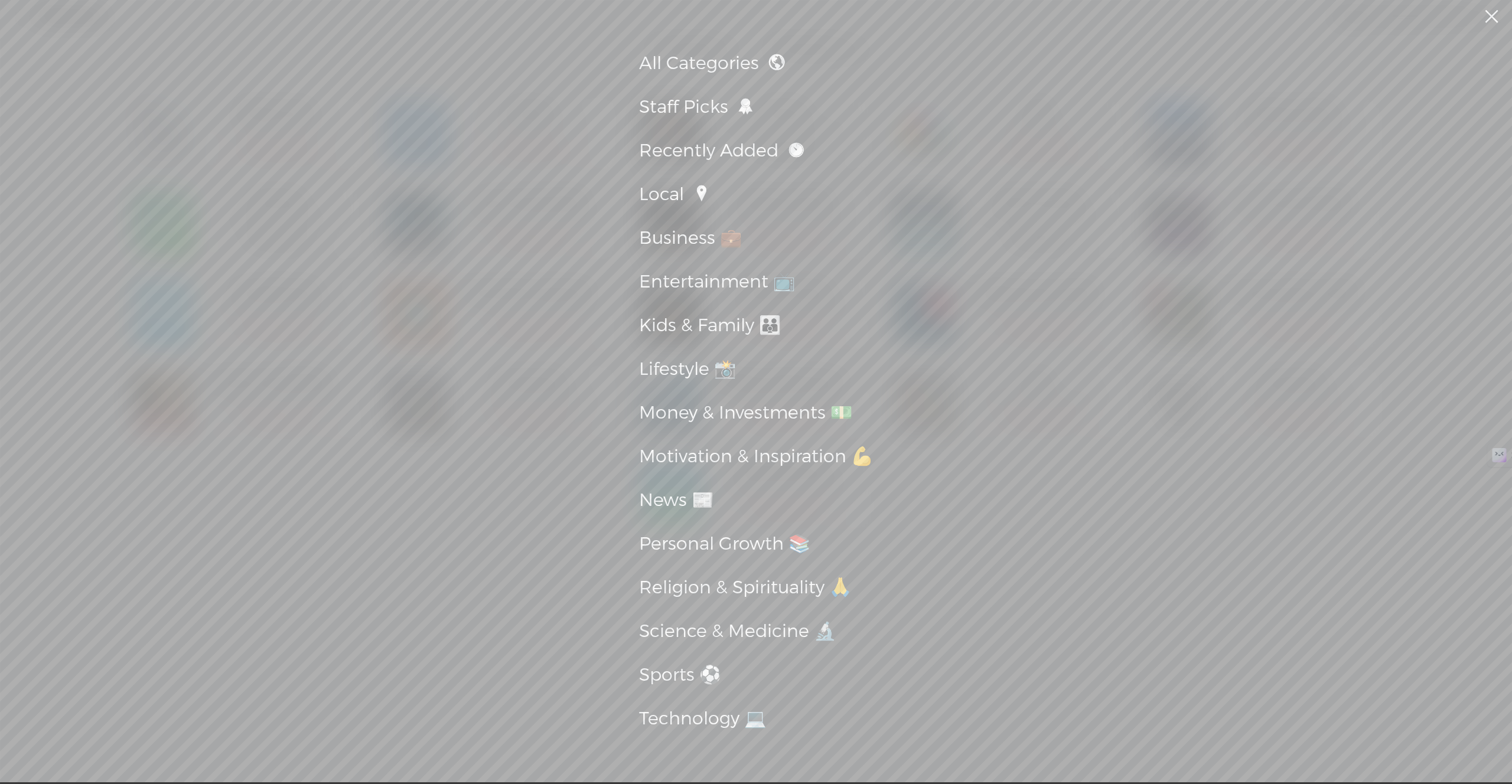
click at [1484, 21] on link at bounding box center [1491, 16] width 30 height 33
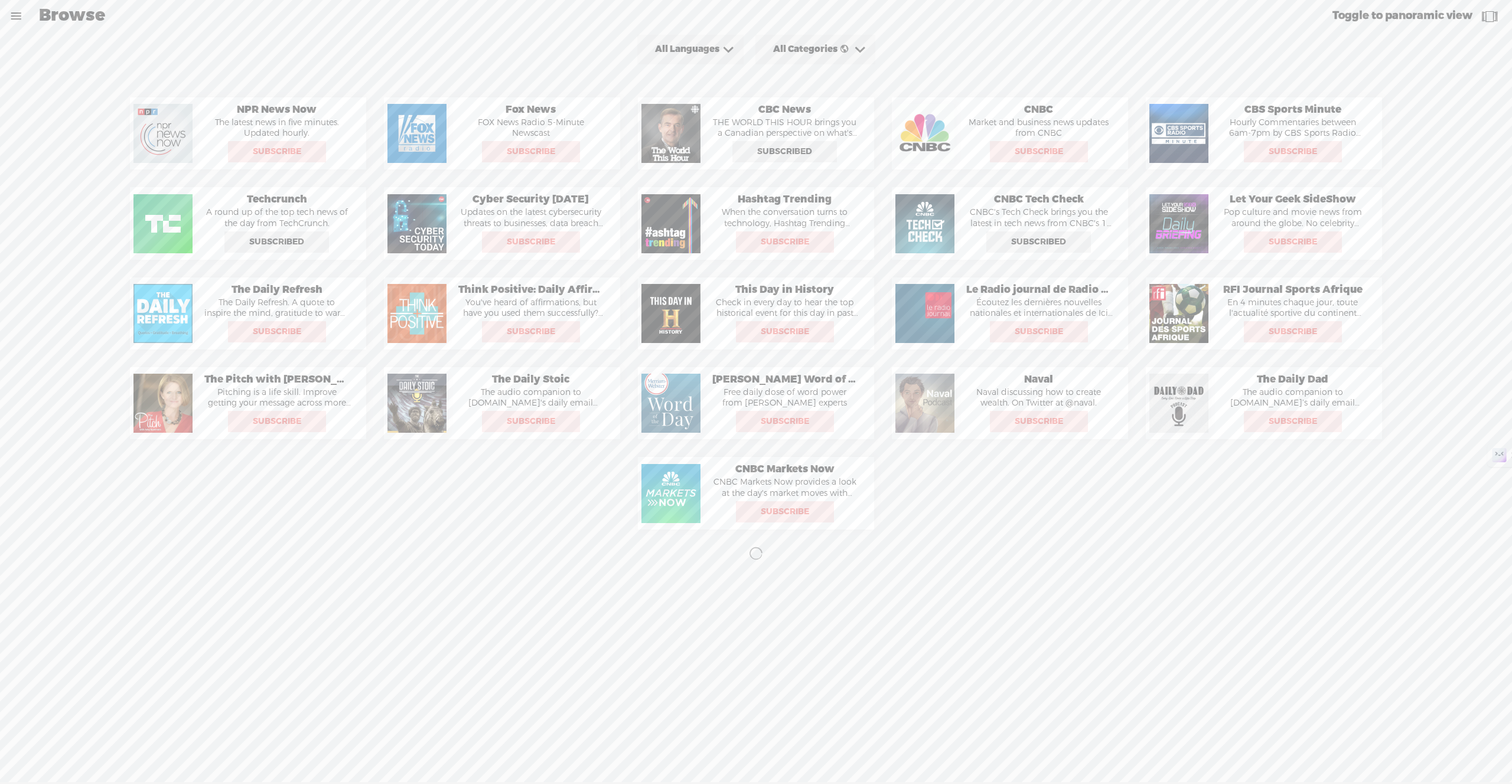
click at [21, 15] on link at bounding box center [16, 16] width 31 height 31
click at [87, 754] on div "SETTINGS" at bounding box center [64, 756] width 47 height 10
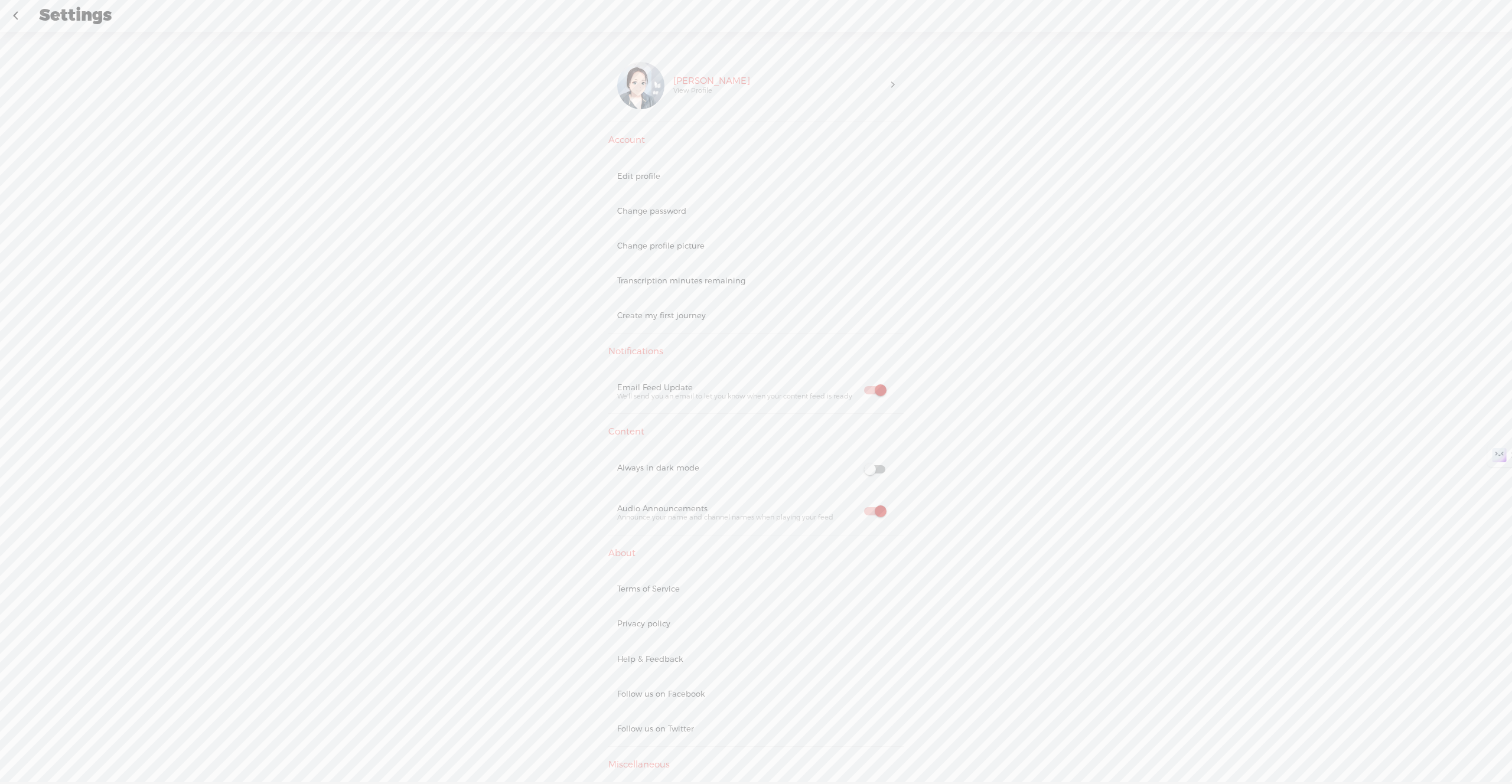
click at [13, 18] on link at bounding box center [15, 16] width 30 height 31
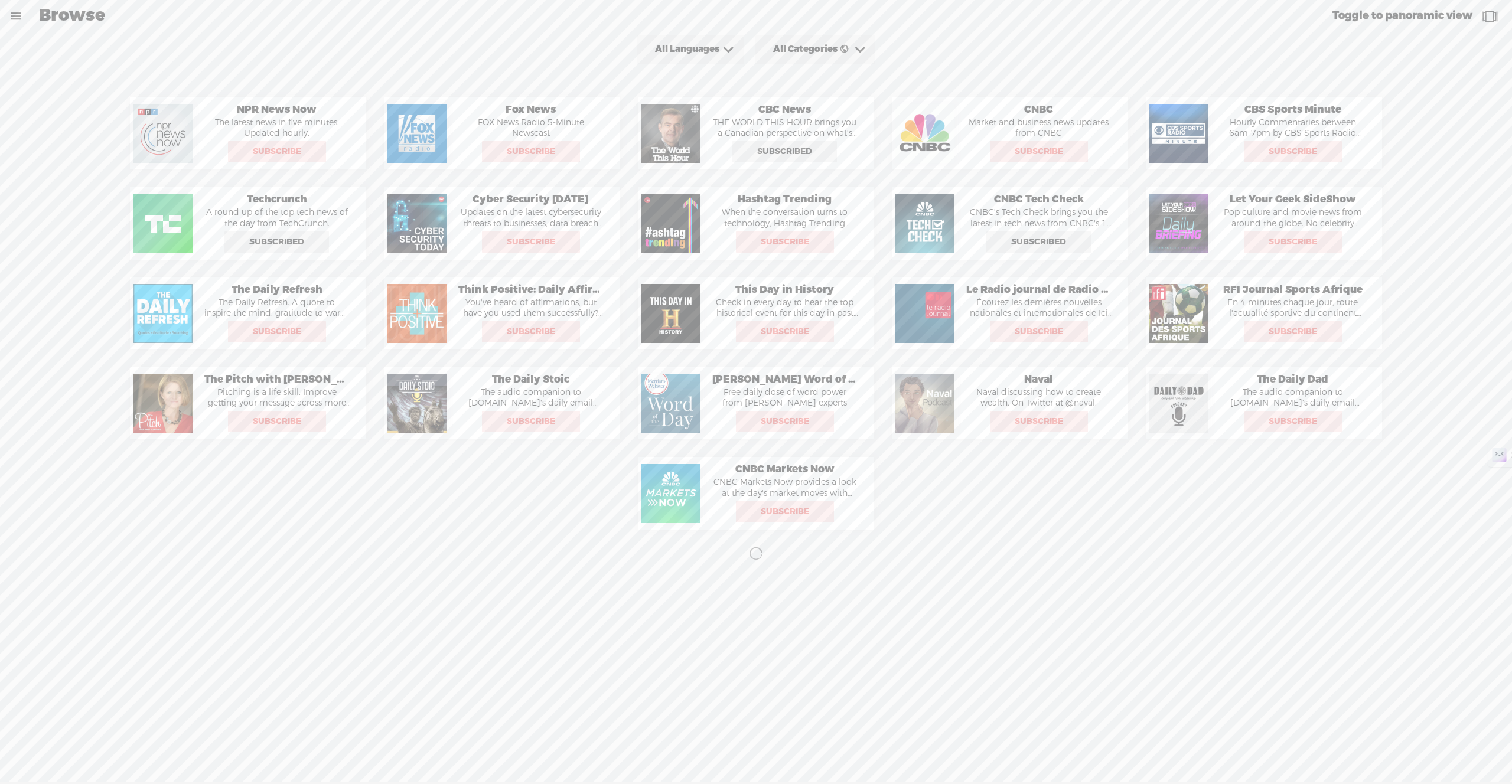
click at [12, 16] on link at bounding box center [16, 16] width 31 height 31
click at [105, 452] on link "Create My First Journey" at bounding box center [74, 456] width 130 height 32
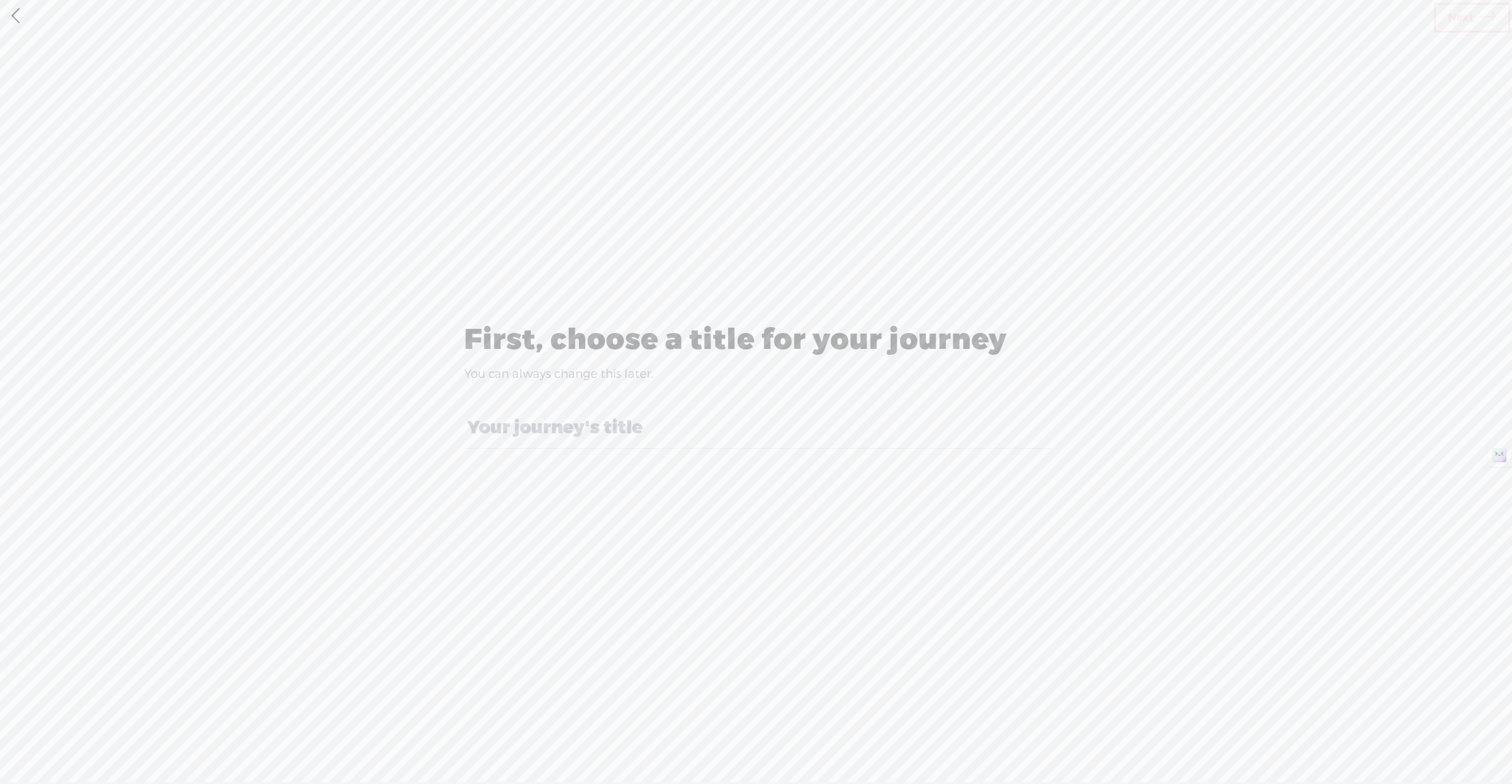
click at [552, 422] on input "text" at bounding box center [758, 428] width 586 height 41
click at [560, 417] on input "aaa" at bounding box center [758, 428] width 586 height 41
type input "aaa"
click at [1471, 25] on span "Next" at bounding box center [1461, 18] width 25 height 30
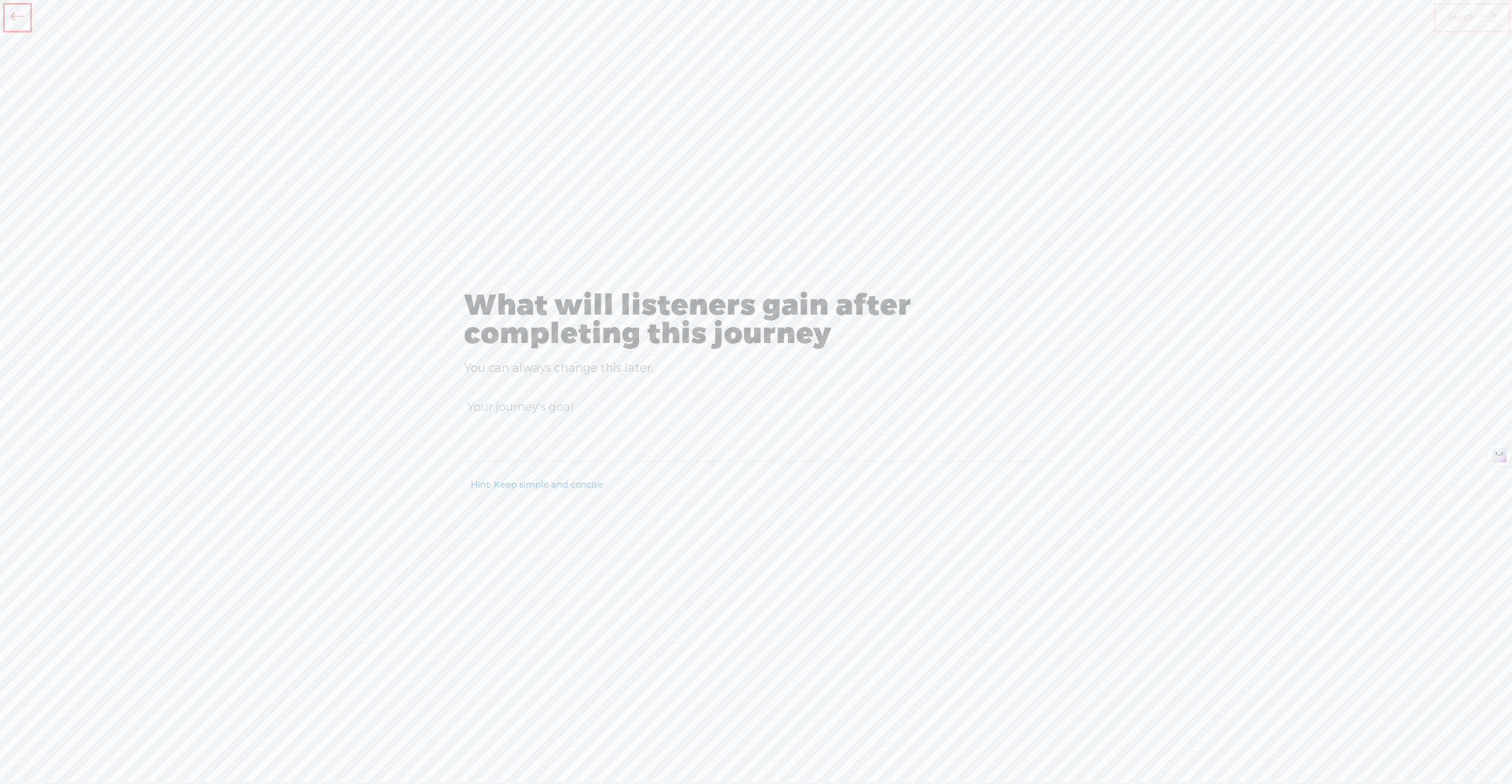
click at [755, 453] on textarea at bounding box center [758, 430] width 586 height 64
type textarea "aaa"
drag, startPoint x: 1160, startPoint y: 247, endPoint x: 1328, endPoint y: 73, distance: 241.9
click at [1160, 246] on div "What will listeners gain after completing this journey You can always change th…" at bounding box center [756, 394] width 1512 height 725
click at [1479, 25] on icon at bounding box center [1487, 18] width 16 height 30
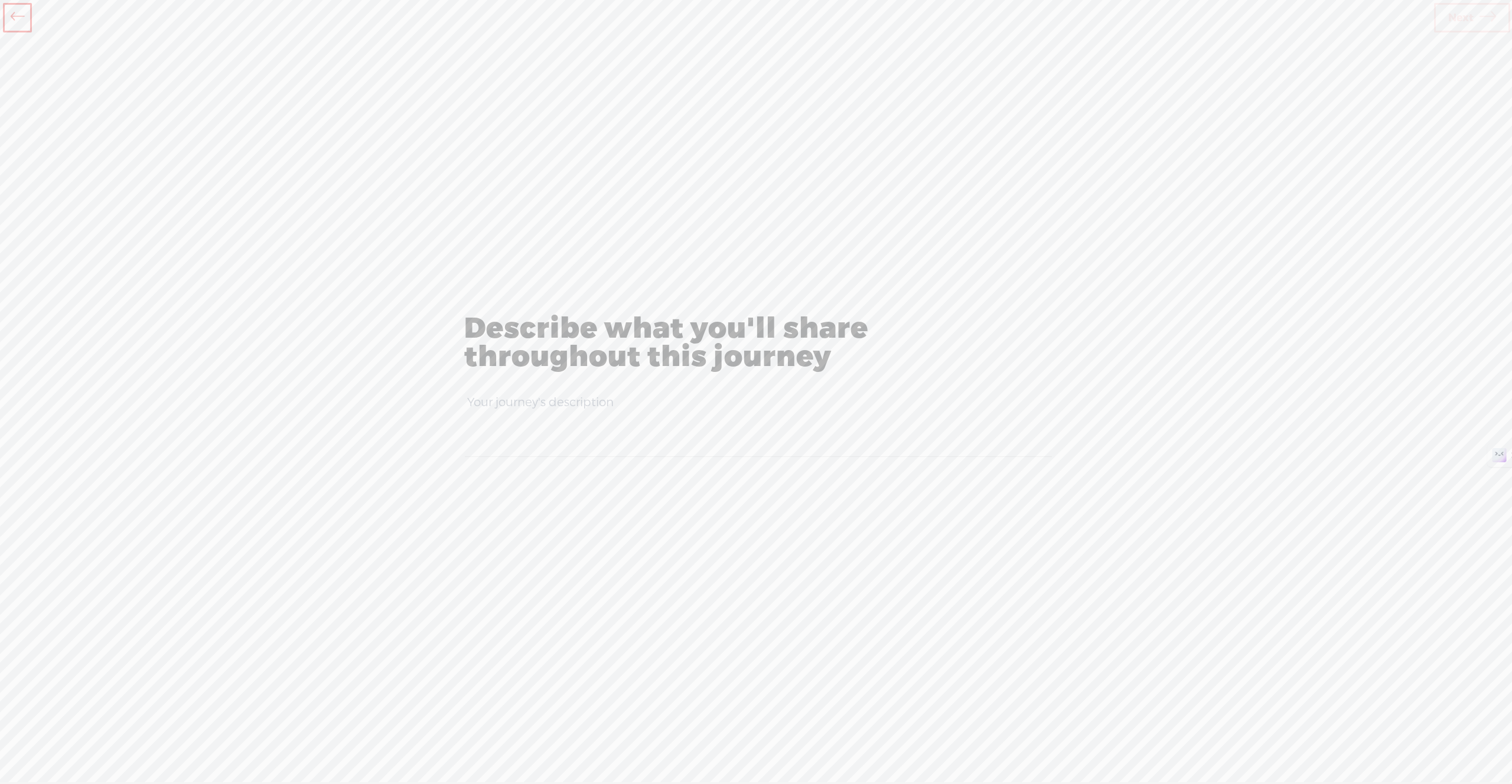
click at [628, 431] on textarea at bounding box center [758, 425] width 586 height 64
type textarea "aaa"
click at [1493, 29] on icon at bounding box center [1487, 18] width 16 height 30
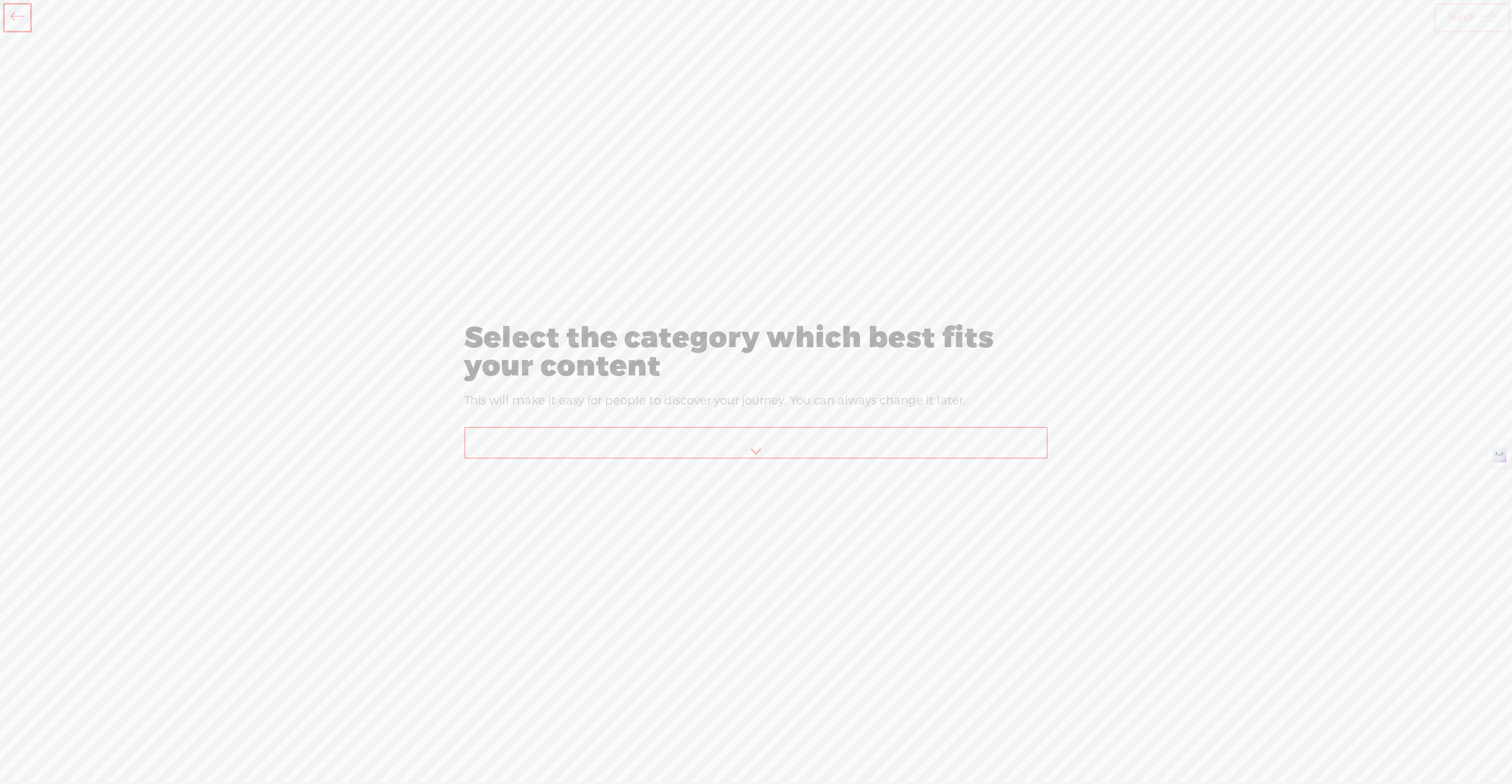
click at [652, 445] on select "Arts 🎨 Astrology 🔮 Beauty & Fashion 🧥 Business 💼 Comedy 😂 Cooking 🍳 Culture 🌍 E…" at bounding box center [757, 443] width 583 height 31
select select "Arts"
click at [466, 428] on select "Arts 🎨 Astrology 🔮 Beauty & Fashion 🧥 Business 💼 Comedy 😂 Cooking 🍳 Culture 🌍 E…" at bounding box center [757, 443] width 583 height 31
click at [1481, 27] on icon at bounding box center [1487, 18] width 16 height 30
click at [868, 441] on select "Afrikaans ([GEOGRAPHIC_DATA]) አማርኛ (ኢትዮጵያ) Հայ ([GEOGRAPHIC_DATA]) [GEOGRAPHIC_…" at bounding box center [757, 443] width 583 height 31
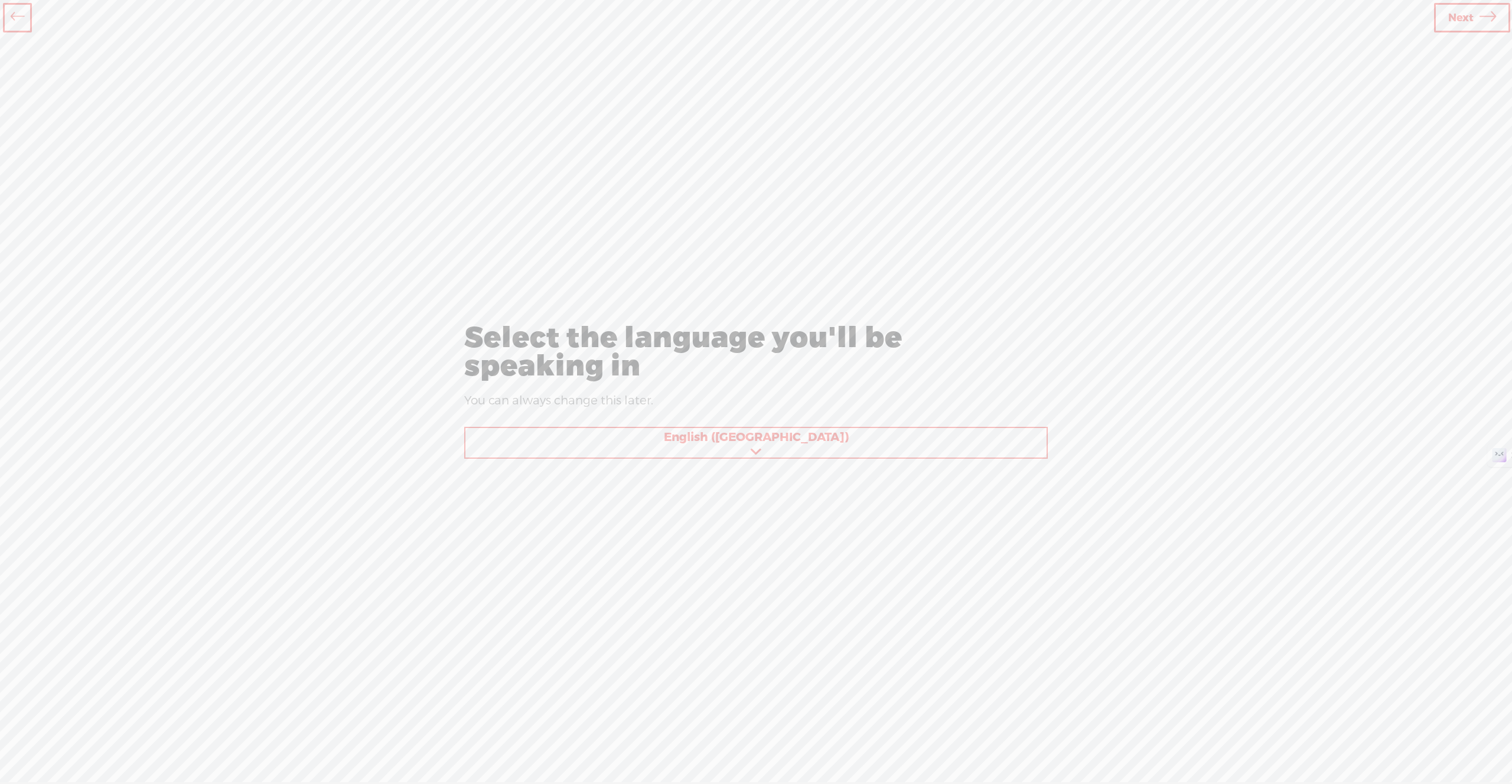
click at [1476, 19] on link "Next" at bounding box center [1472, 18] width 76 height 30
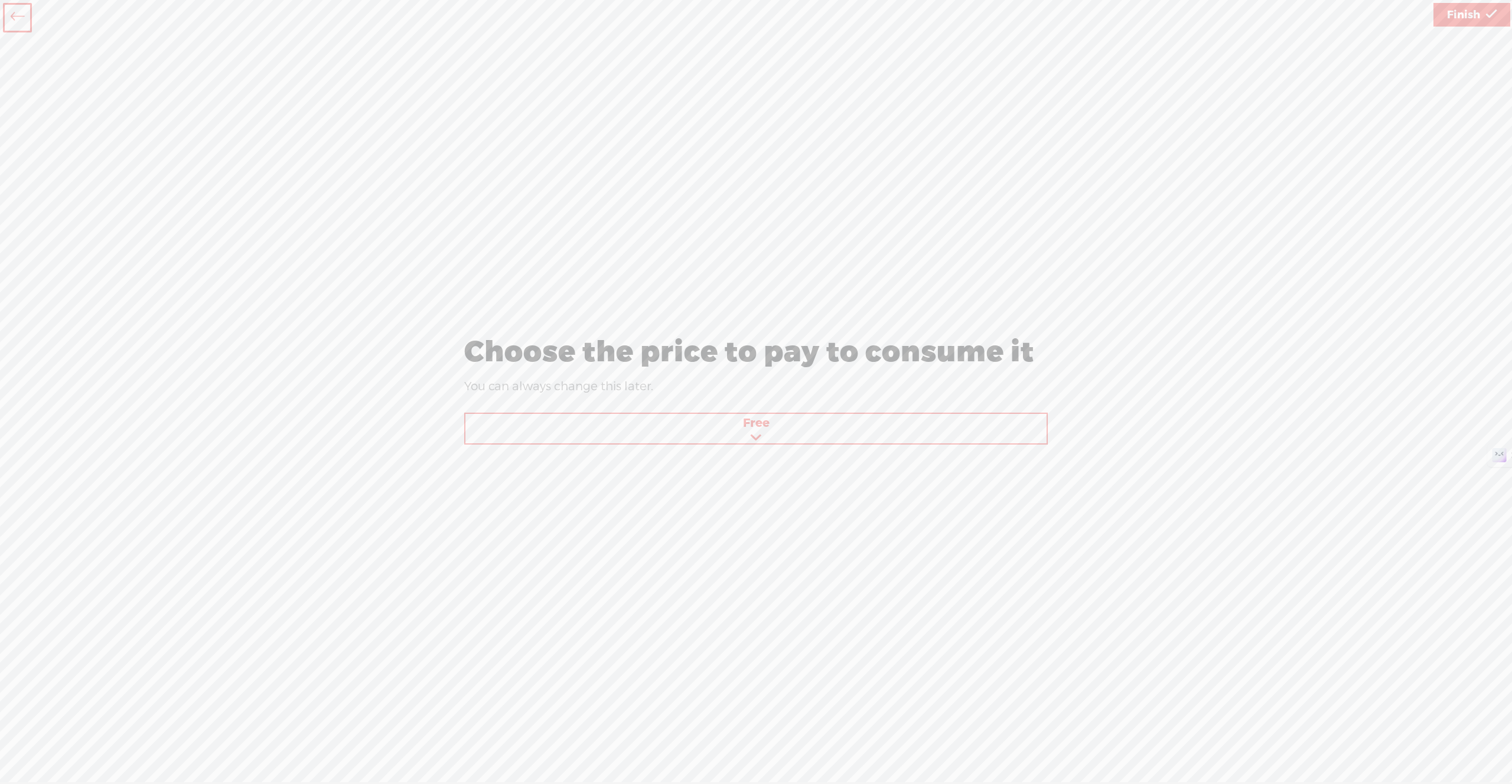
click at [1476, 19] on span "Finish" at bounding box center [1463, 15] width 33 height 30
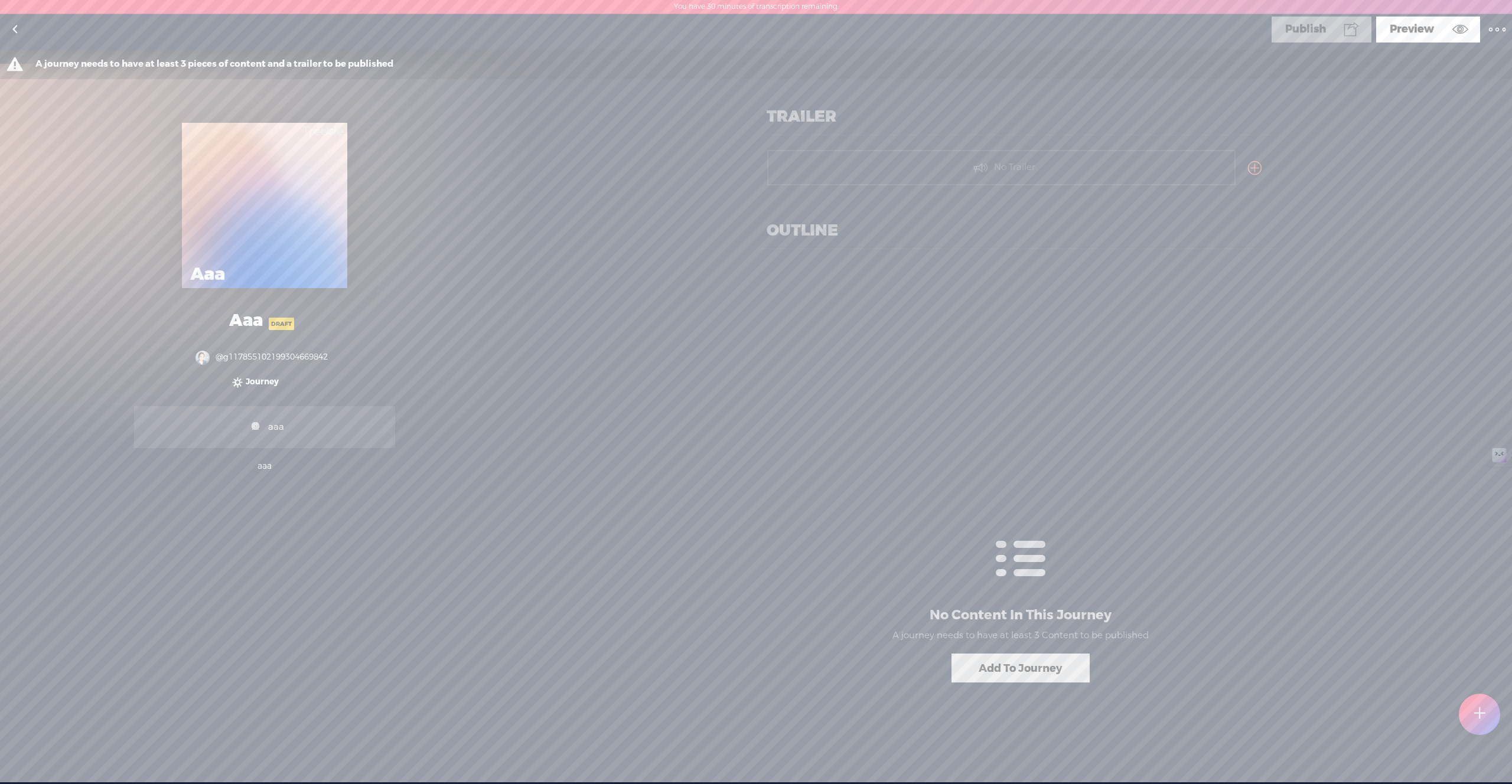
click at [1071, 170] on div "No Trailer" at bounding box center [1001, 167] width 469 height 35
click at [1257, 167] on t at bounding box center [1254, 168] width 13 height 16
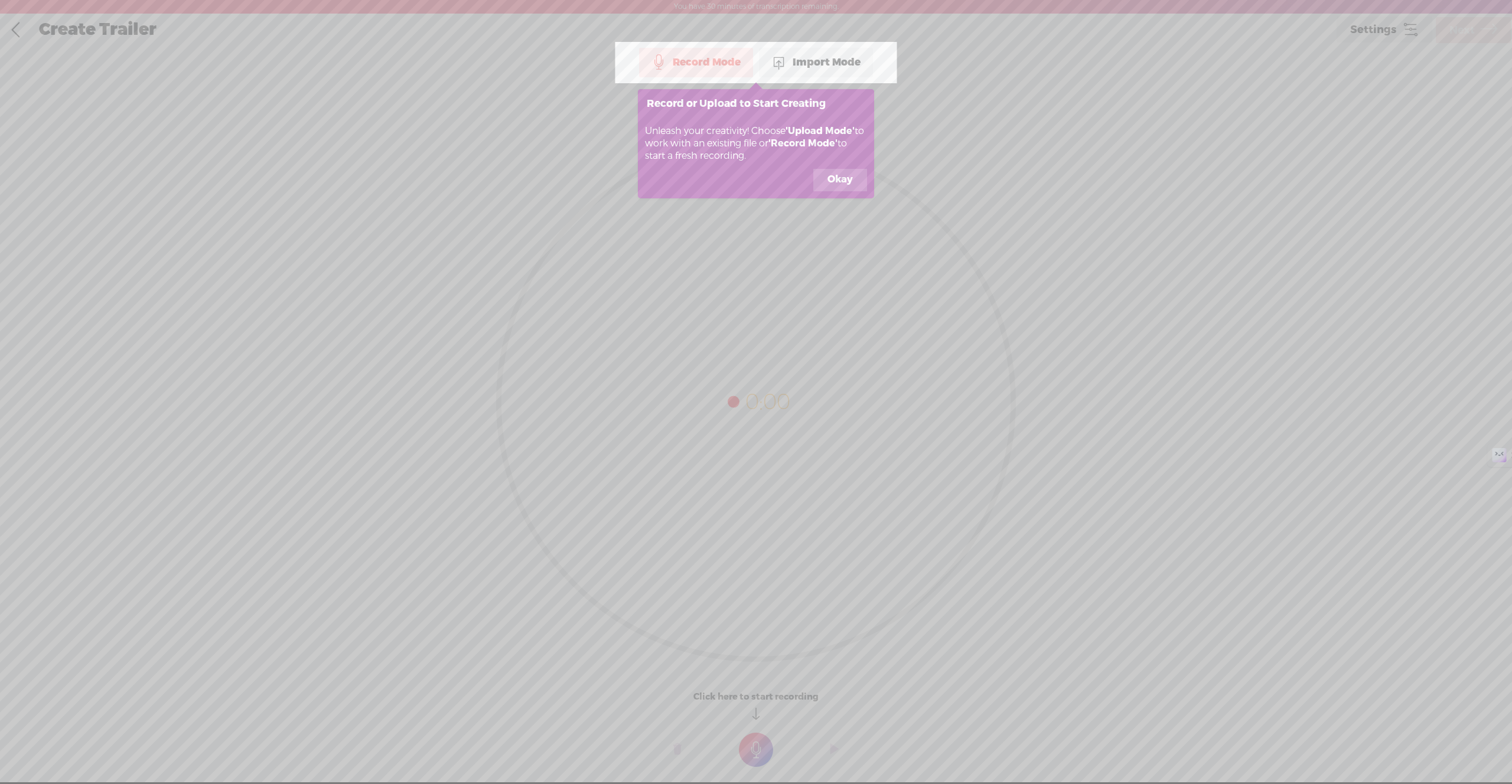
click at [831, 183] on button "Okay" at bounding box center [840, 180] width 54 height 22
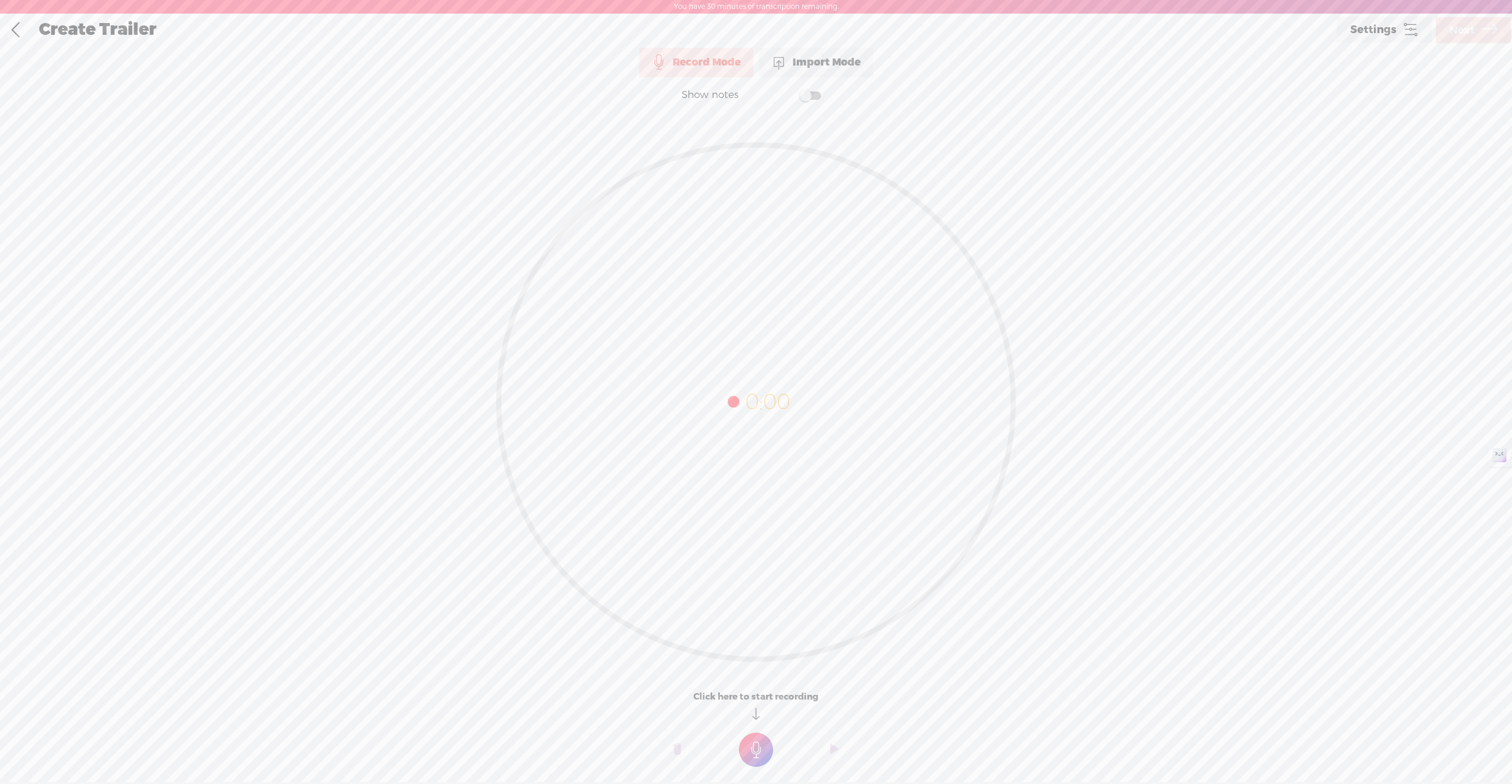
click at [826, 64] on div "Import Mode" at bounding box center [816, 62] width 114 height 30
click at [734, 65] on div "Record Mode" at bounding box center [696, 59] width 114 height 30
click at [1413, 27] on icon at bounding box center [1410, 29] width 16 height 16
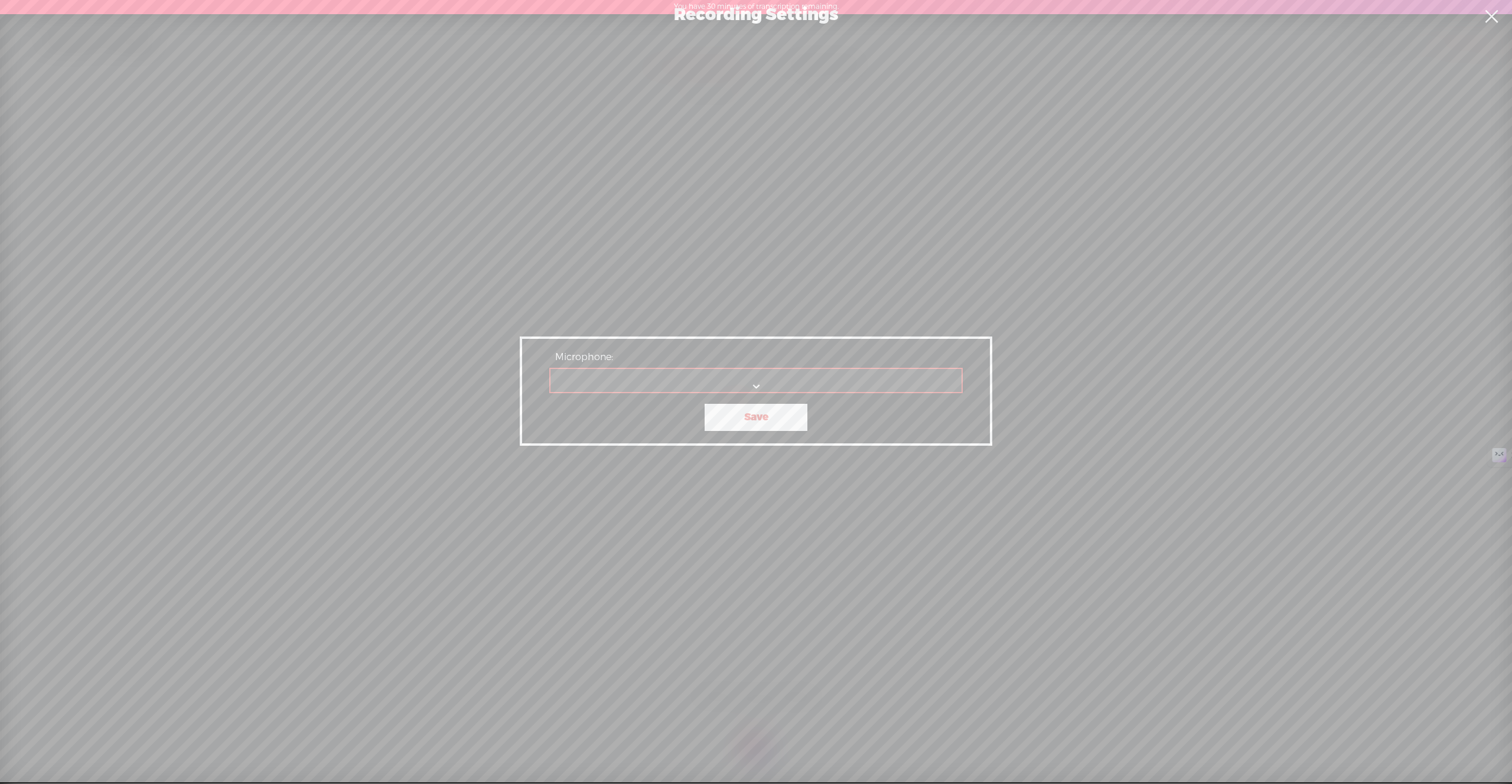
drag, startPoint x: 1496, startPoint y: 17, endPoint x: 1011, endPoint y: 92, distance: 490.8
click at [1488, 19] on link at bounding box center [1491, 16] width 30 height 33
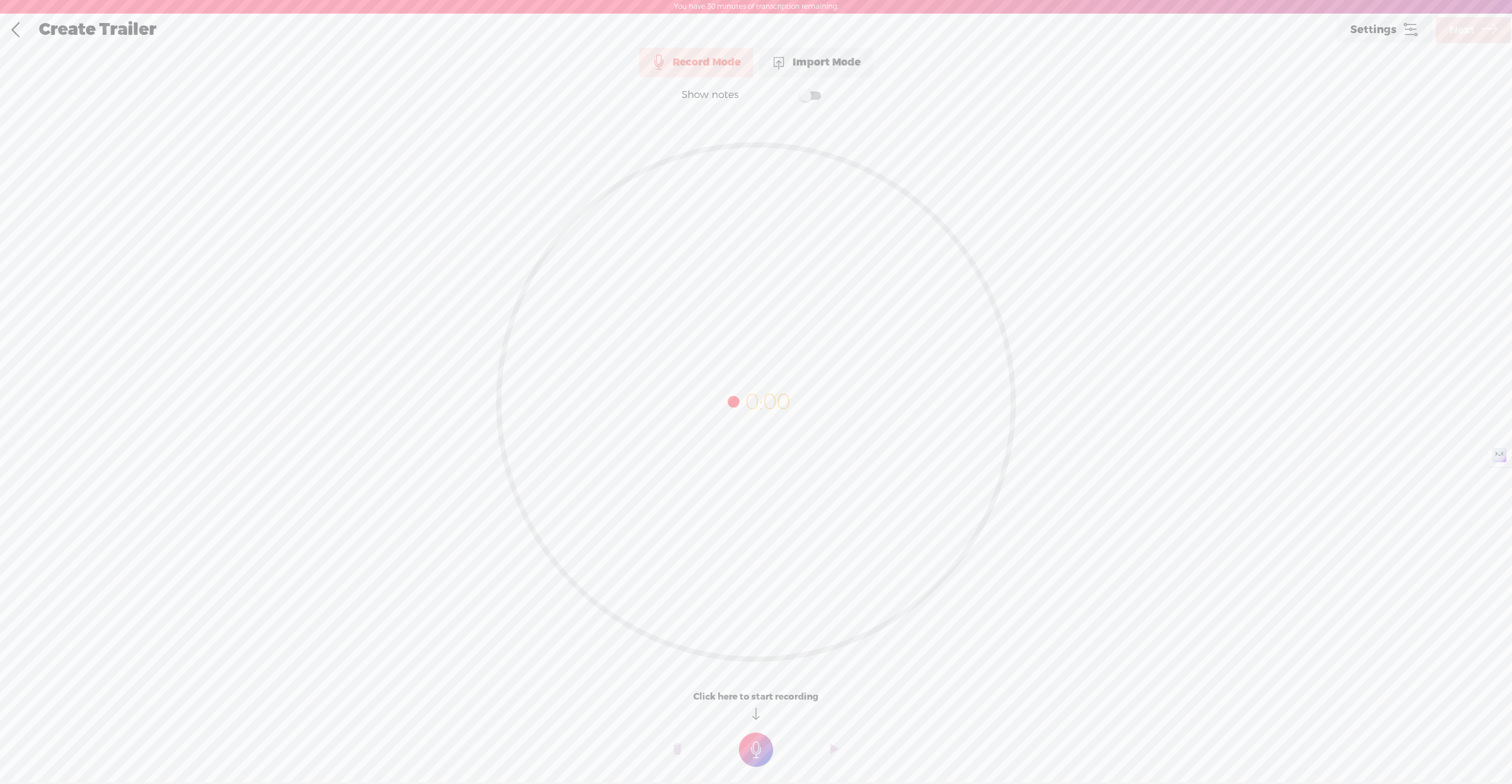
click at [21, 30] on link at bounding box center [15, 30] width 30 height 31
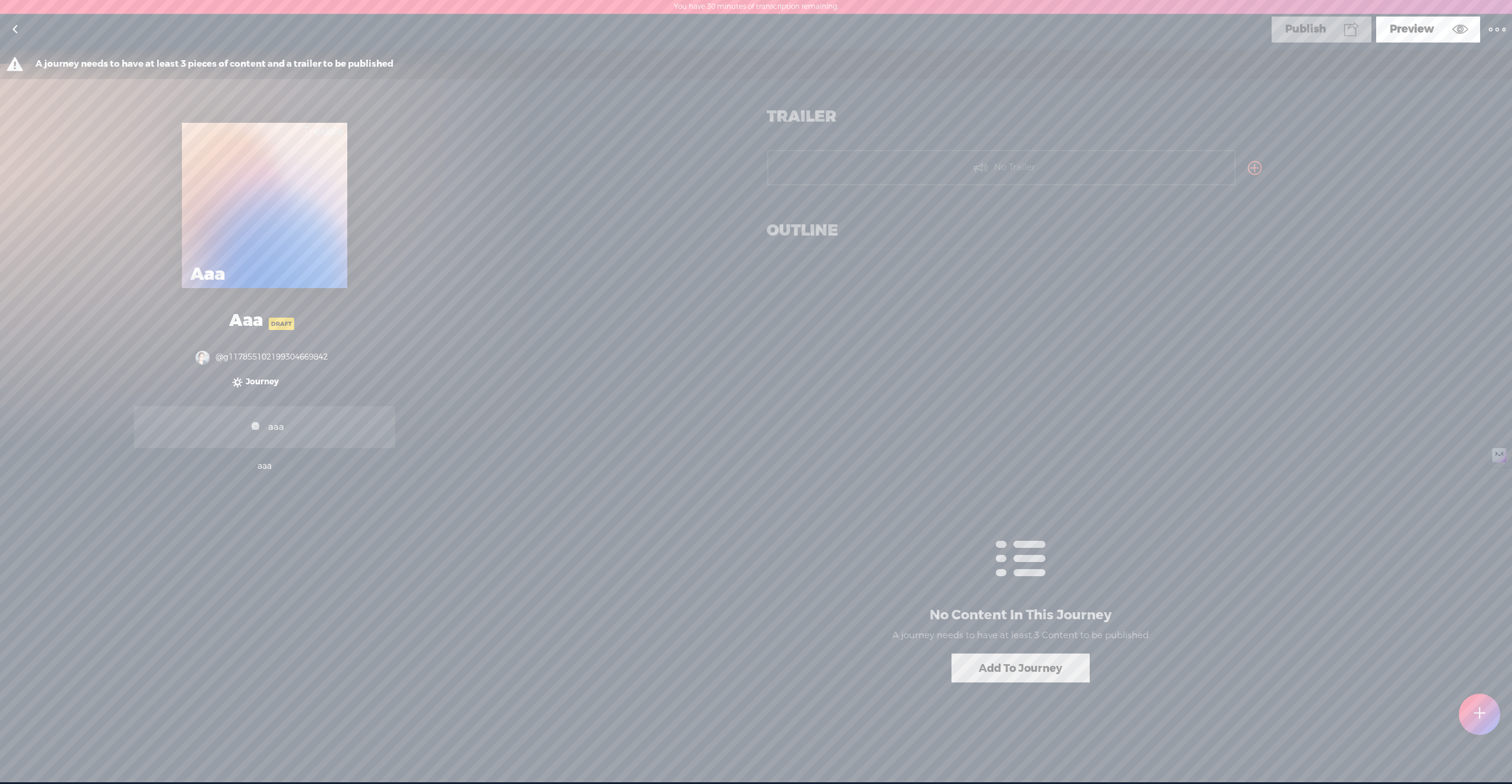
click at [1492, 25] on t at bounding box center [1497, 29] width 16 height 16
click at [1474, 73] on link "Edit Journey Info" at bounding box center [1447, 70] width 118 height 27
select select "en-US"
select select "Europe/[GEOGRAPHIC_DATA]"
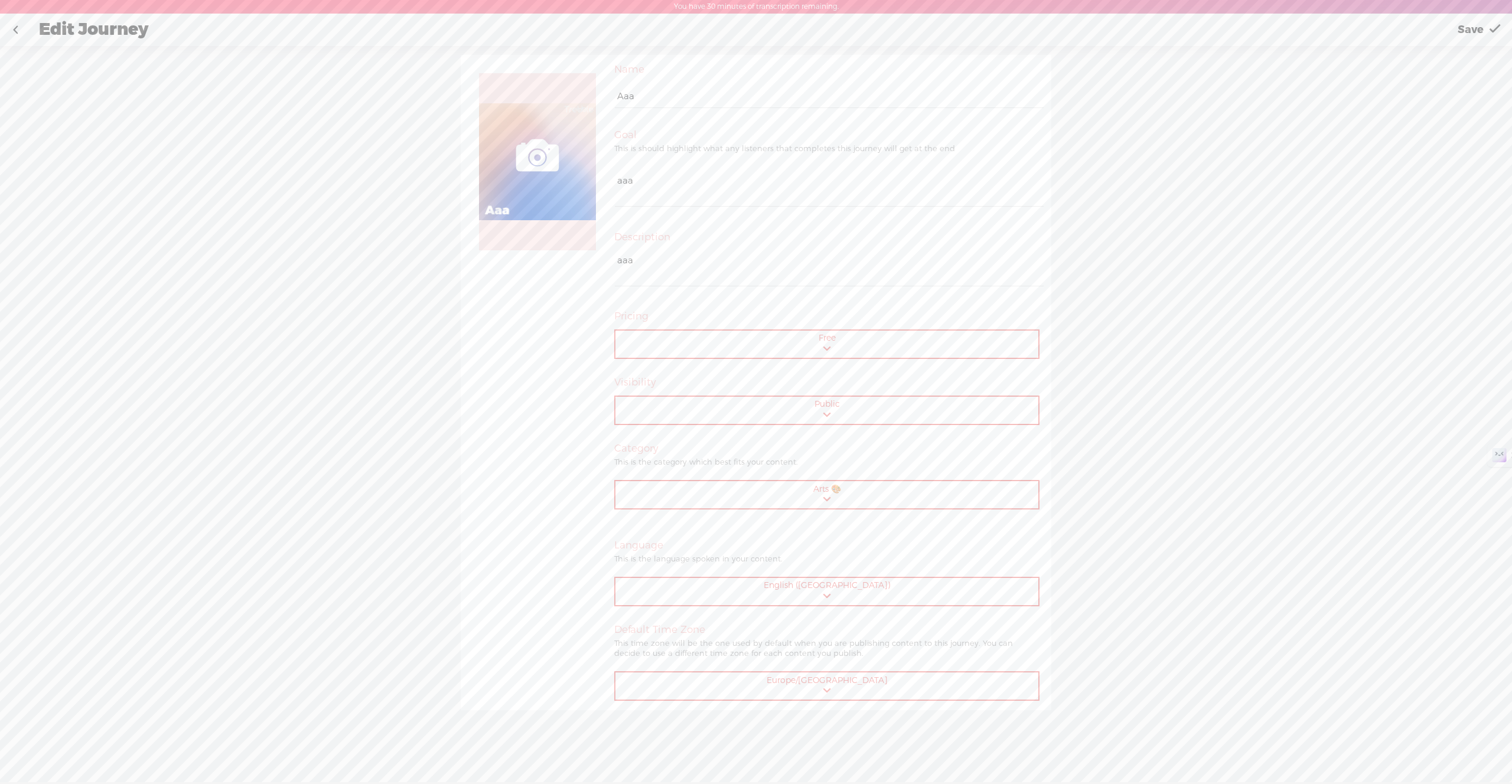
click at [834, 590] on select "Afrikaans ([GEOGRAPHIC_DATA]) አማርኛ (ኢትዮጵያ) Հայ ([GEOGRAPHIC_DATA]) [GEOGRAPHIC_…" at bounding box center [827, 592] width 424 height 28
